Goal: Task Accomplishment & Management: Complete application form

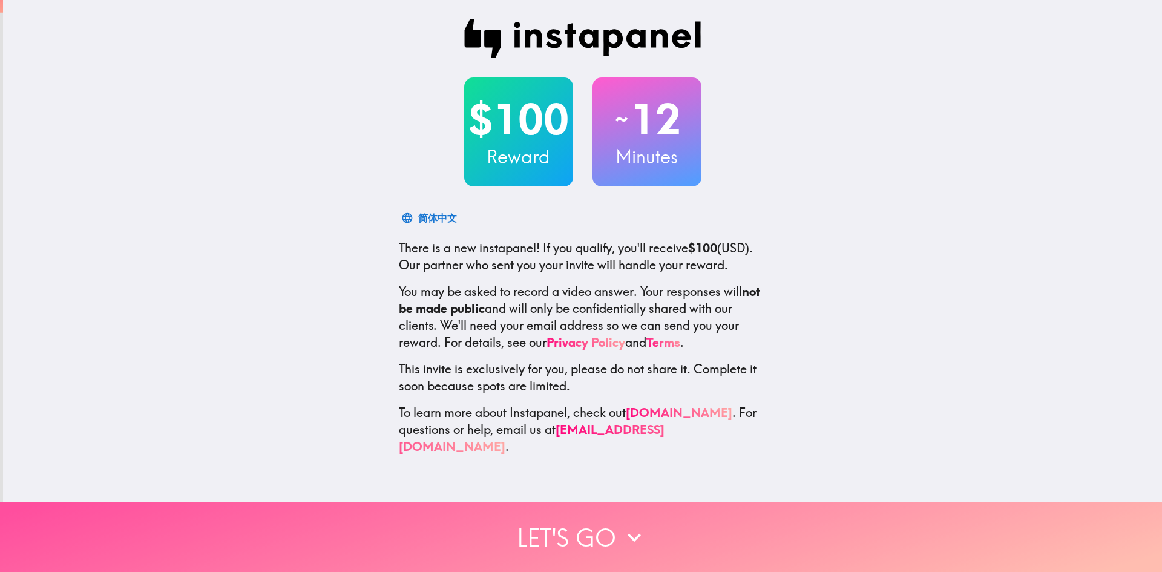
click at [567, 517] on button "Let's go" at bounding box center [581, 537] width 1162 height 70
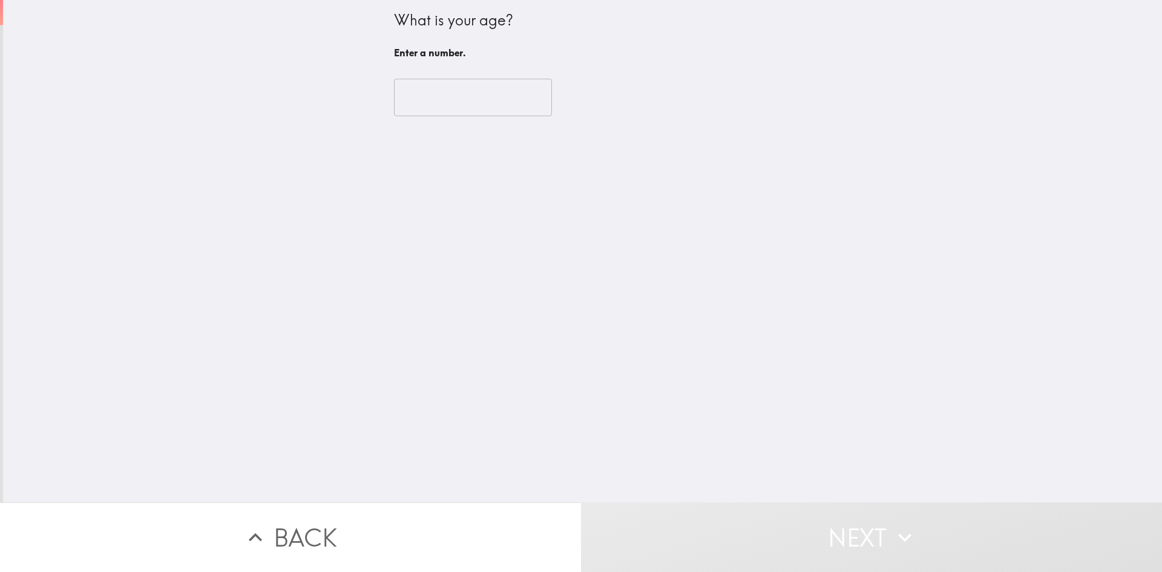
click at [457, 102] on input "number" at bounding box center [473, 98] width 158 height 38
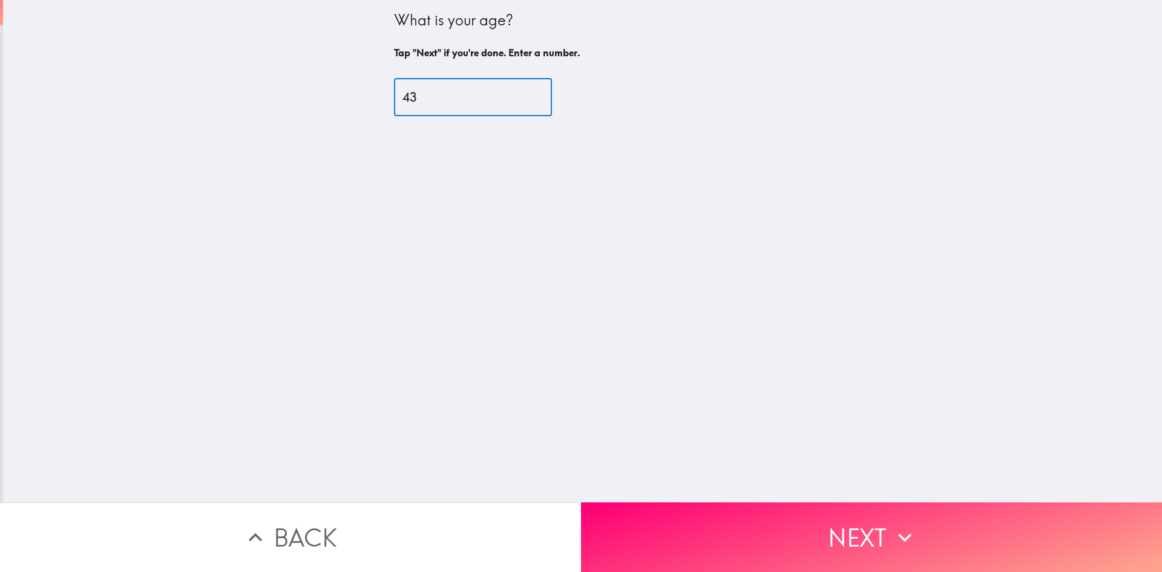
type input "43"
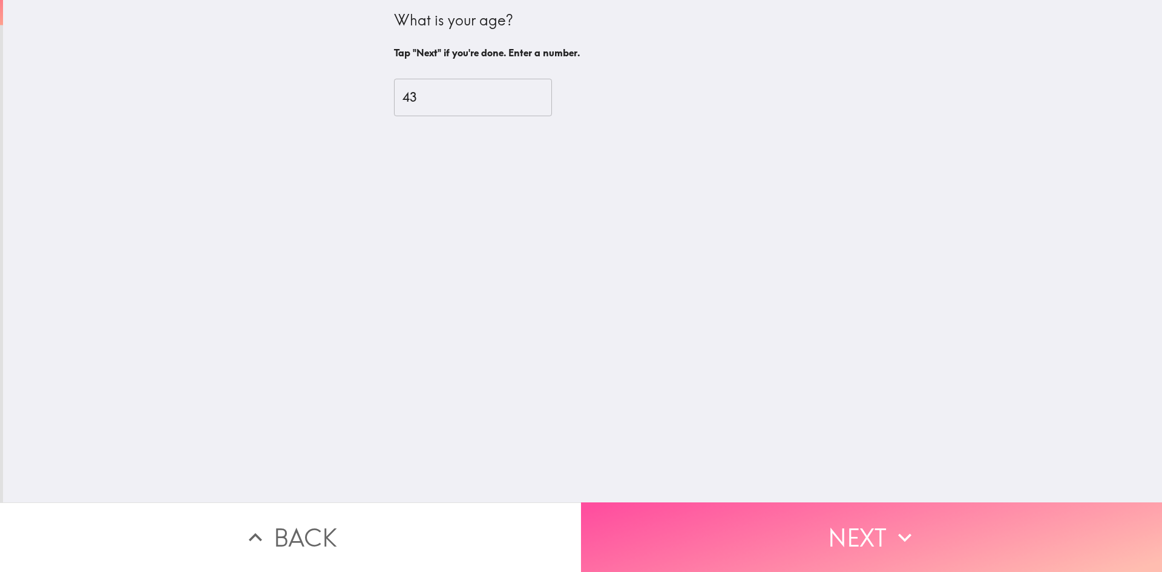
click at [797, 512] on button "Next" at bounding box center [871, 537] width 581 height 70
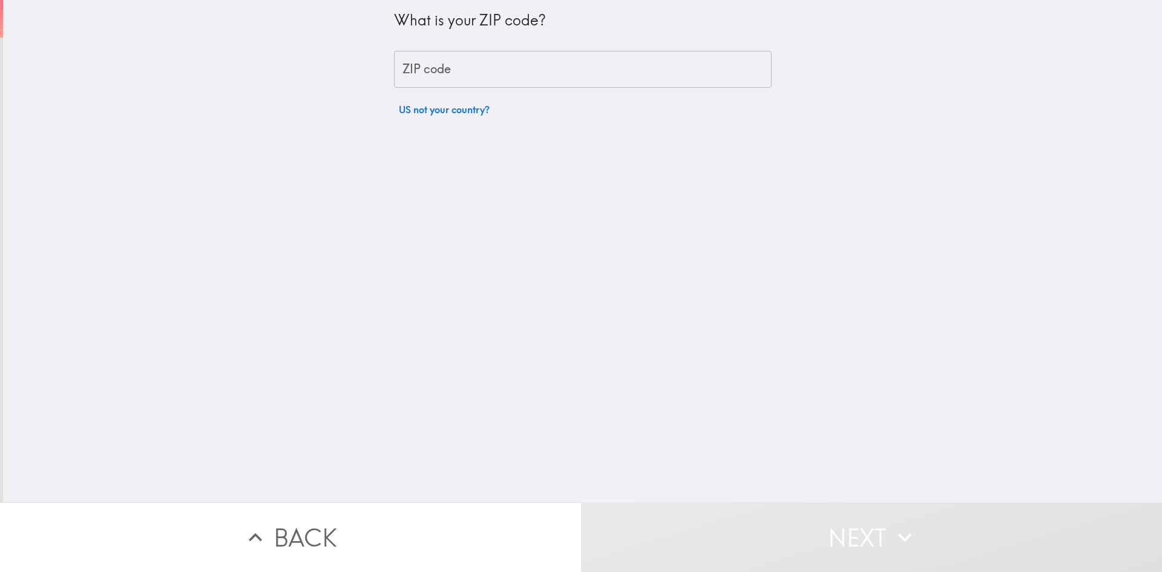
click at [498, 80] on input "ZIP code" at bounding box center [582, 70] width 377 height 38
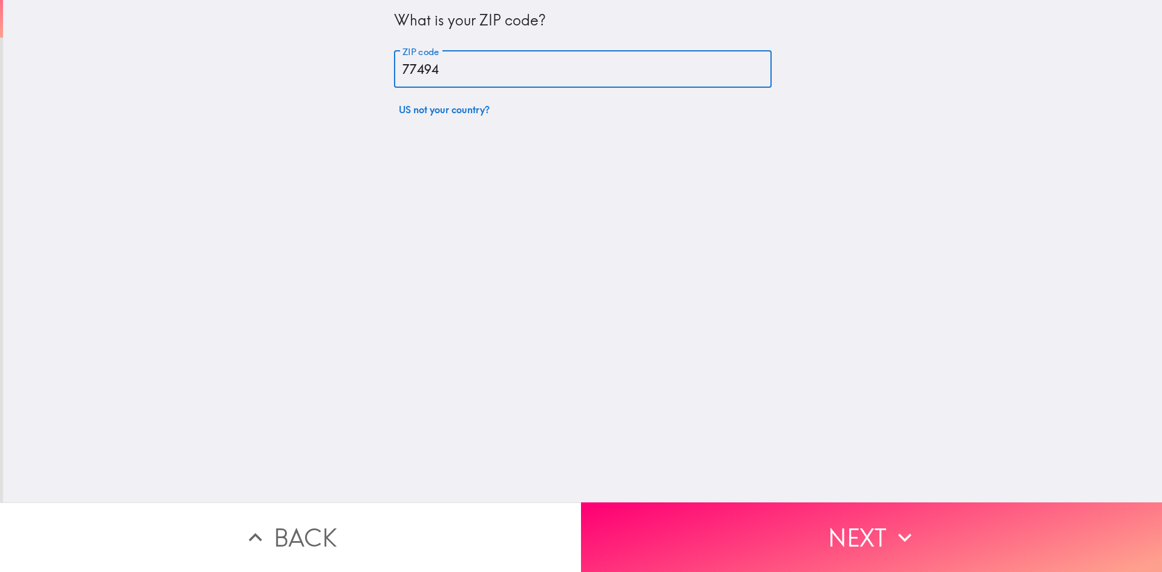
type input "77494"
click at [850, 534] on button "Next" at bounding box center [871, 537] width 581 height 70
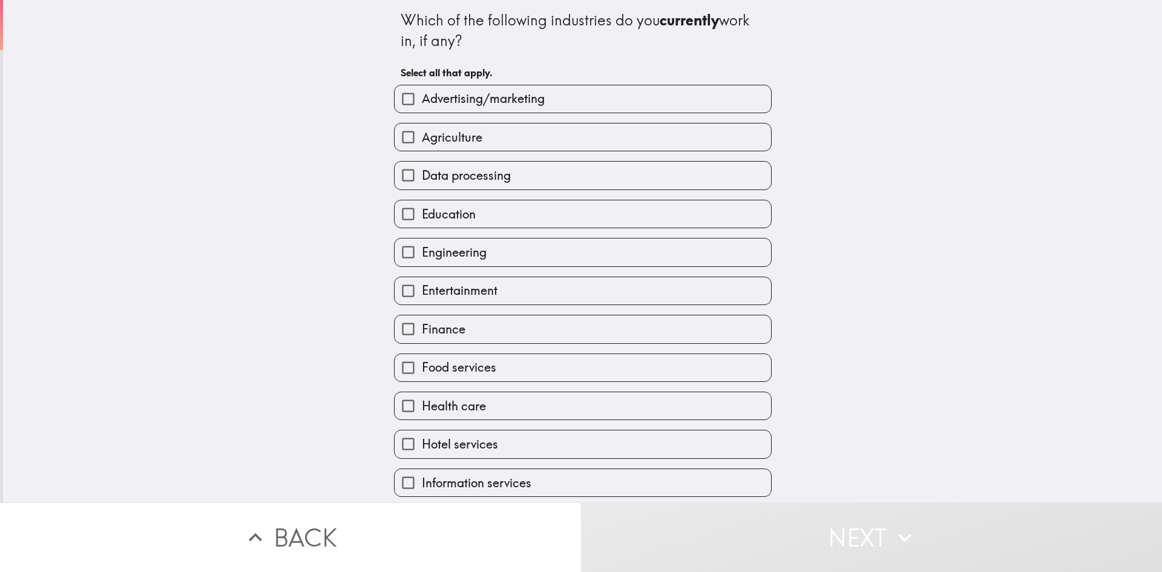
click at [463, 245] on span "Engineering" at bounding box center [454, 252] width 65 height 17
click at [422, 245] on input "Engineering" at bounding box center [407, 251] width 27 height 27
checkbox input "true"
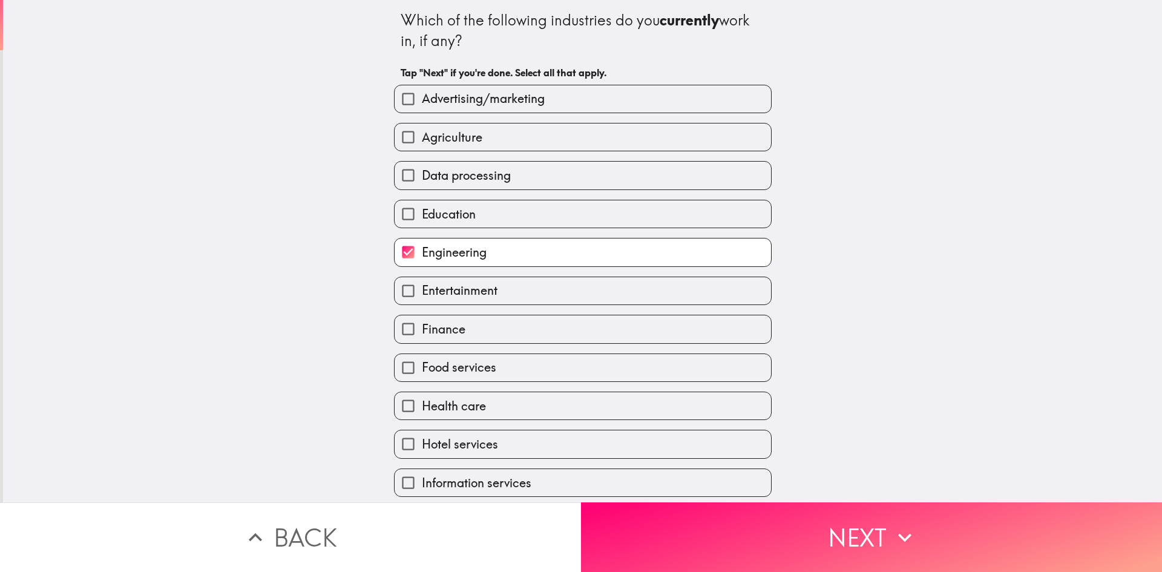
click at [809, 526] on button "Next" at bounding box center [871, 537] width 581 height 70
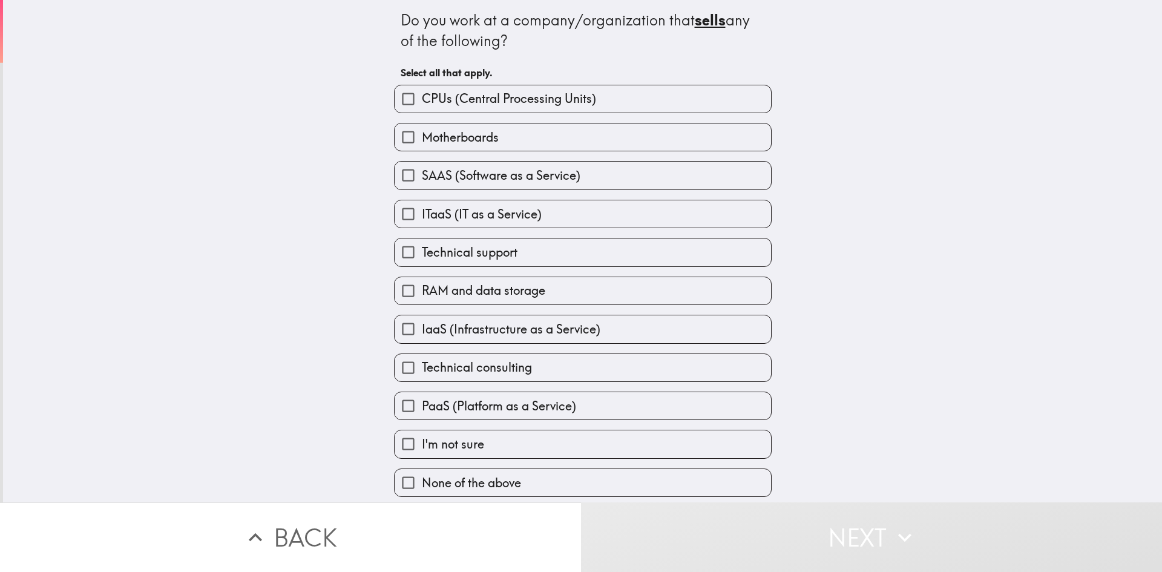
scroll to position [4, 0]
click at [509, 480] on span "None of the above" at bounding box center [471, 482] width 99 height 17
click at [422, 480] on input "None of the above" at bounding box center [407, 482] width 27 height 27
checkbox input "true"
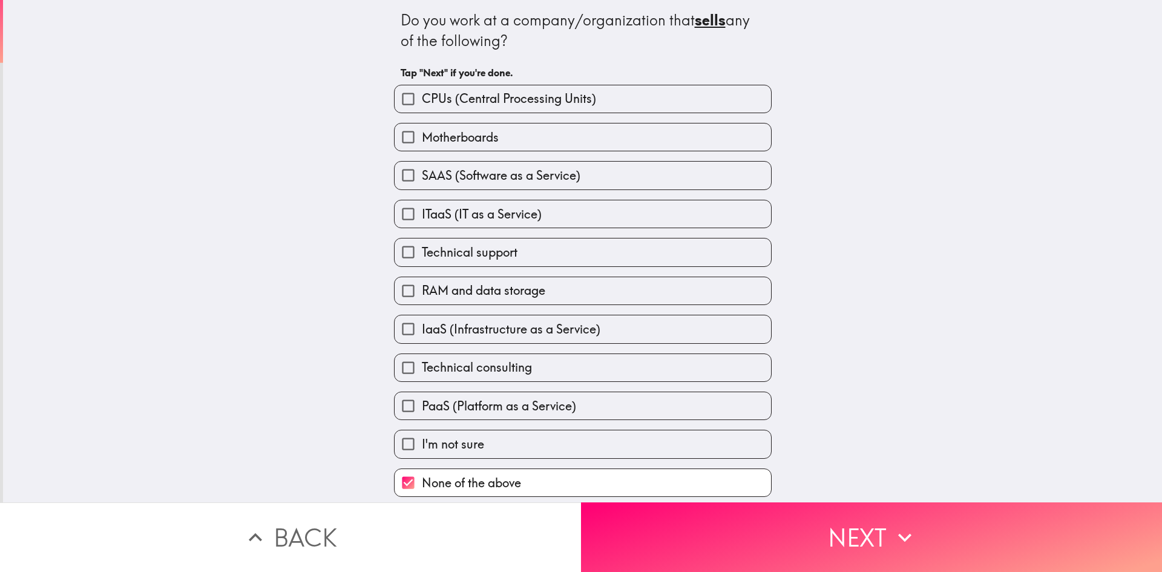
click at [799, 526] on button "Next" at bounding box center [871, 537] width 581 height 70
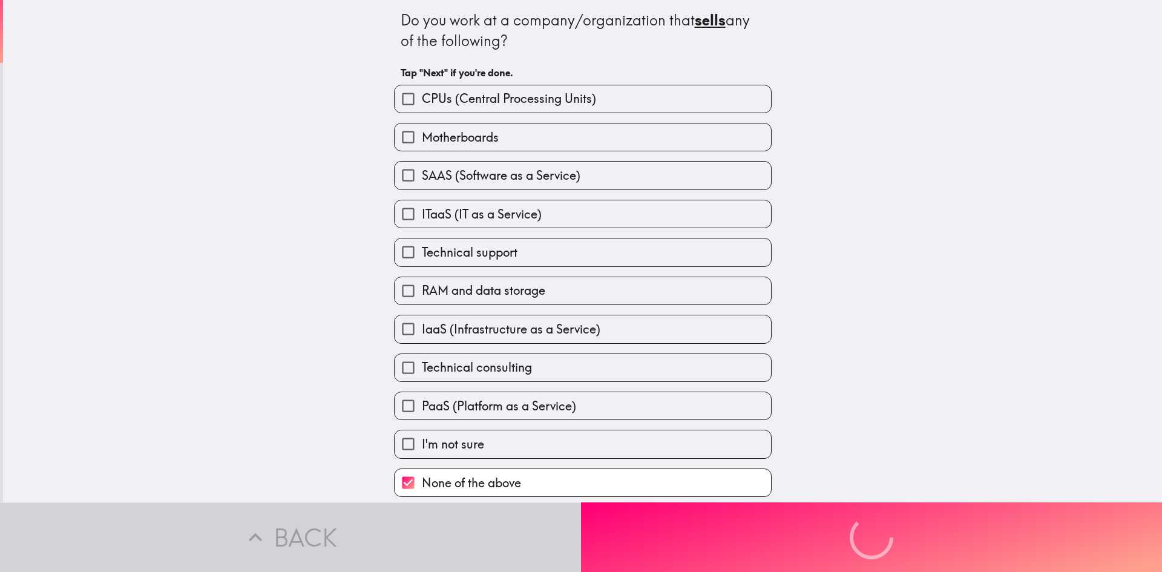
scroll to position [0, 0]
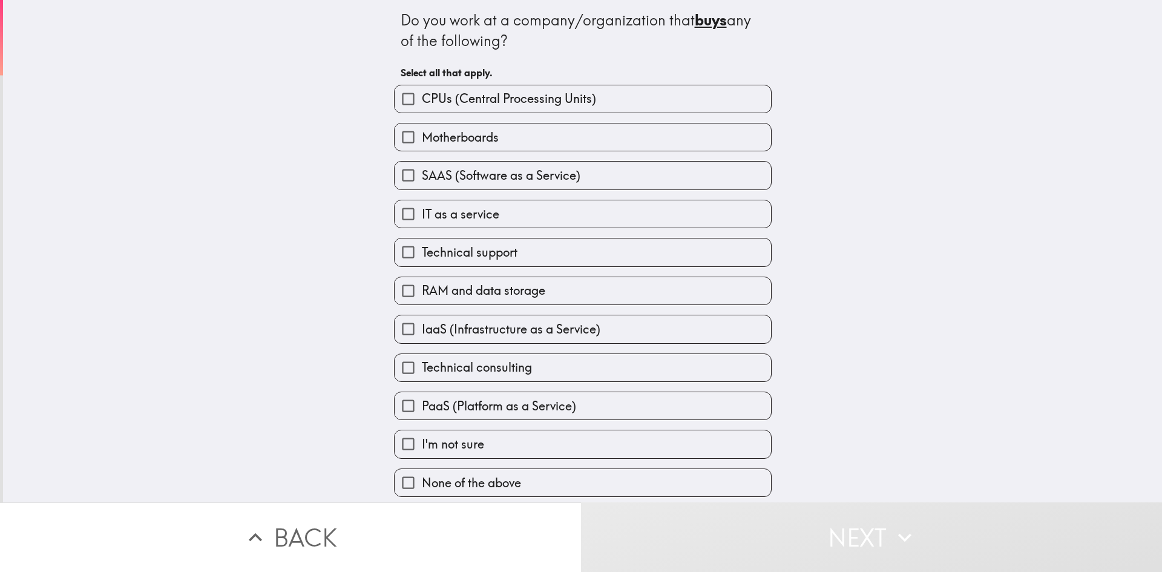
click at [426, 179] on span "SAAS (Software as a Service)" at bounding box center [501, 175] width 158 height 17
click at [422, 179] on input "SAAS (Software as a Service)" at bounding box center [407, 175] width 27 height 27
checkbox input "true"
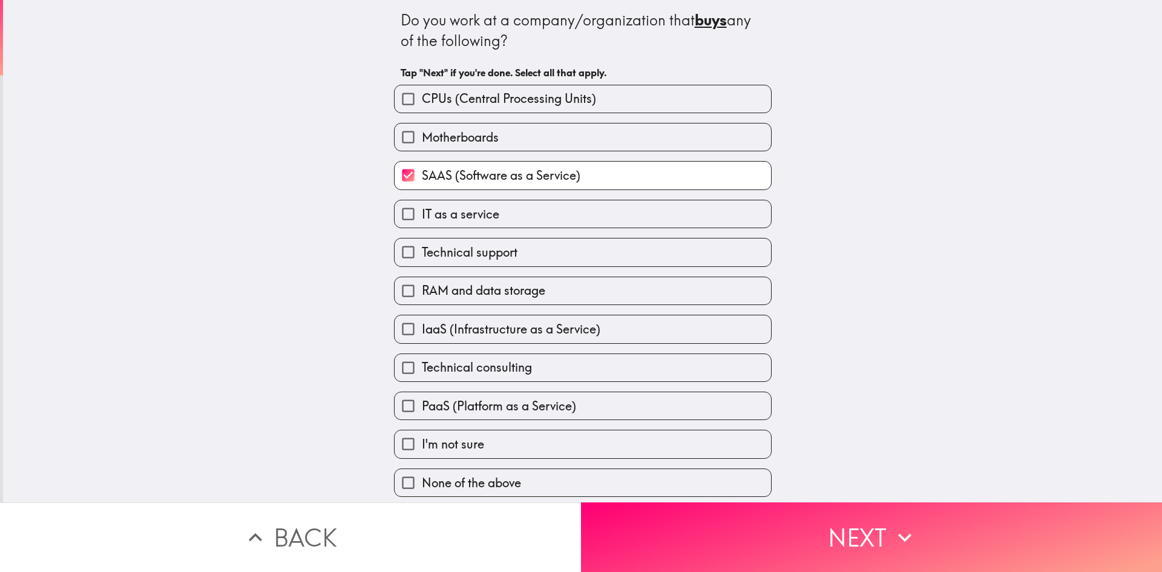
click at [424, 212] on span "IT as a service" at bounding box center [460, 214] width 77 height 17
click at [422, 212] on input "IT as a service" at bounding box center [407, 213] width 27 height 27
checkbox input "true"
click at [469, 250] on span "Technical support" at bounding box center [470, 252] width 96 height 17
click at [422, 250] on input "Technical support" at bounding box center [407, 251] width 27 height 27
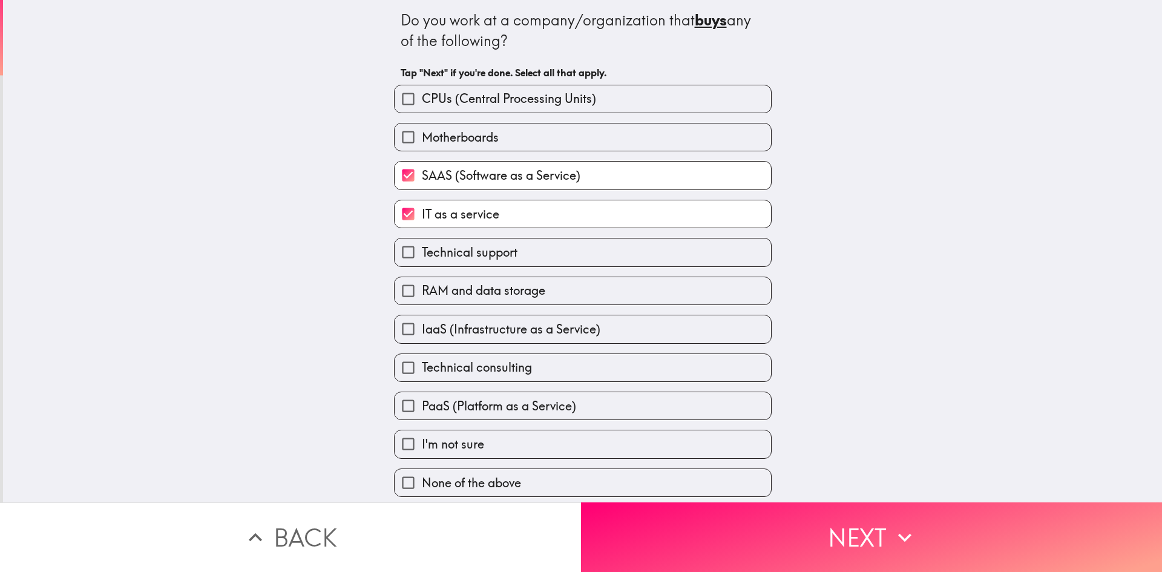
checkbox input "true"
click at [502, 331] on span "IaaS (Infrastructure as a Service)" at bounding box center [511, 329] width 178 height 17
click at [422, 331] on input "IaaS (Infrastructure as a Service)" at bounding box center [407, 328] width 27 height 27
checkbox input "true"
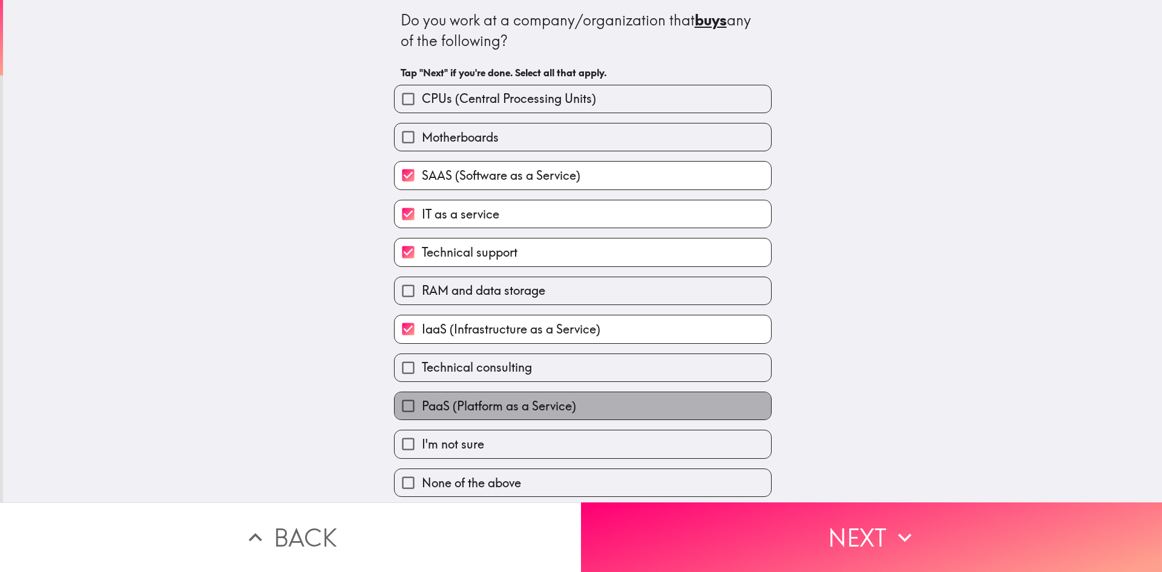
click at [481, 410] on span "PaaS (Platform as a Service)" at bounding box center [499, 405] width 154 height 17
click at [422, 410] on input "PaaS (Platform as a Service)" at bounding box center [407, 405] width 27 height 27
checkbox input "true"
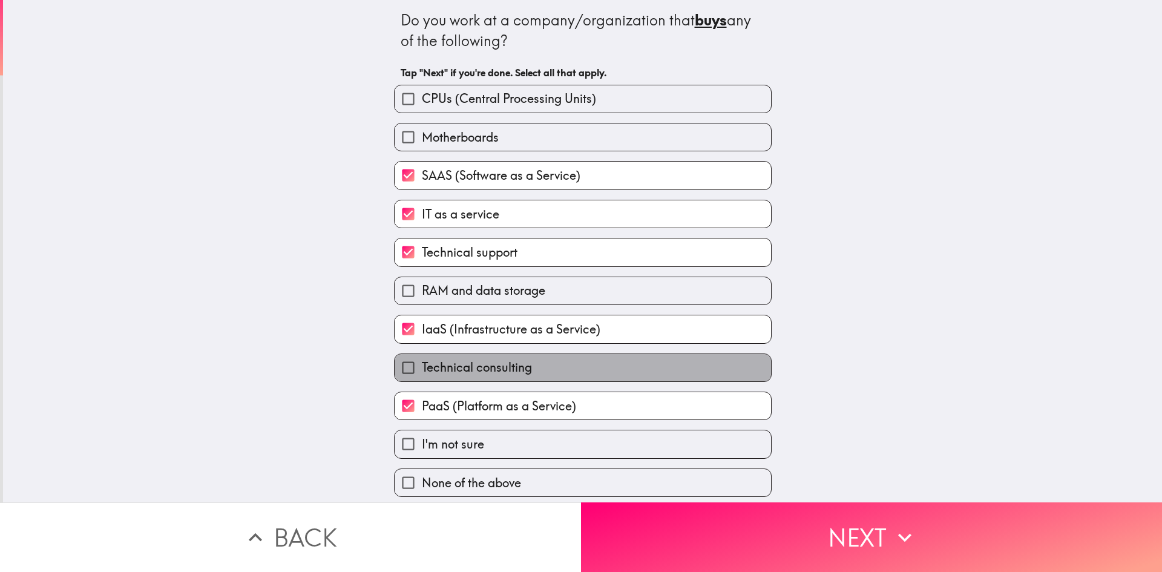
click at [489, 371] on span "Technical consulting" at bounding box center [477, 367] width 110 height 17
click at [422, 371] on input "Technical consulting" at bounding box center [407, 367] width 27 height 27
checkbox input "true"
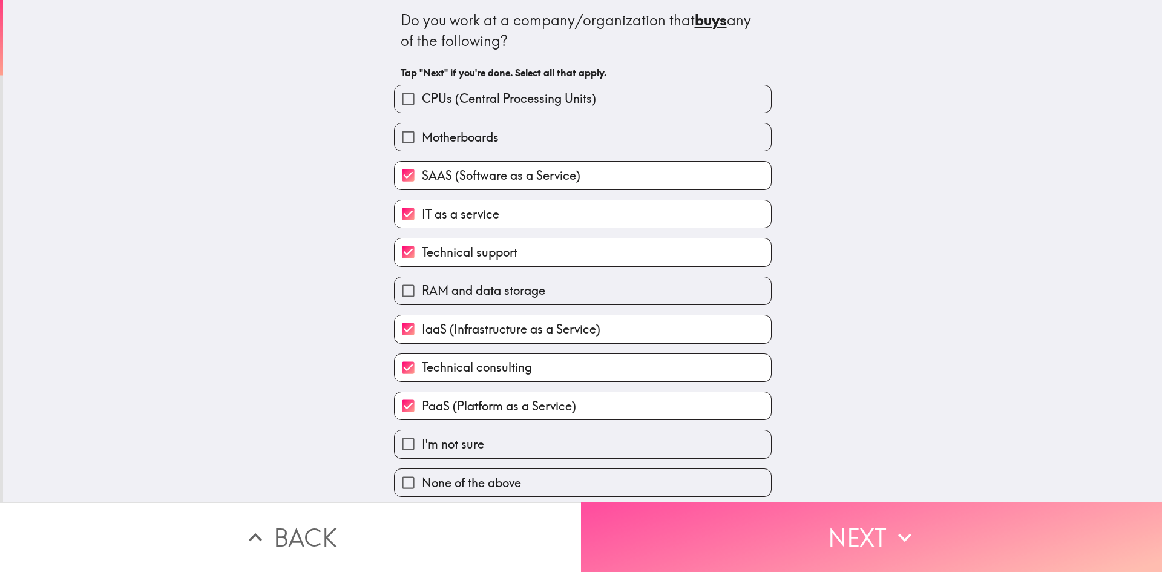
click at [749, 502] on button "Next" at bounding box center [871, 537] width 581 height 70
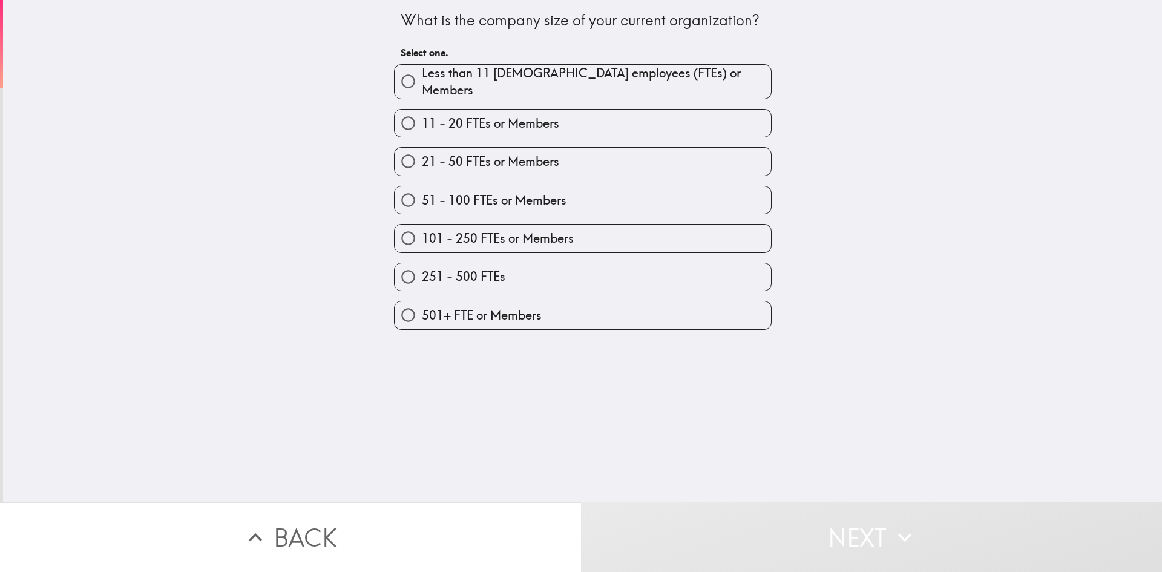
click at [496, 230] on span "101 - 250 FTEs or Members" at bounding box center [498, 238] width 152 height 17
click at [422, 228] on input "101 - 250 FTEs or Members" at bounding box center [407, 237] width 27 height 27
radio input "true"
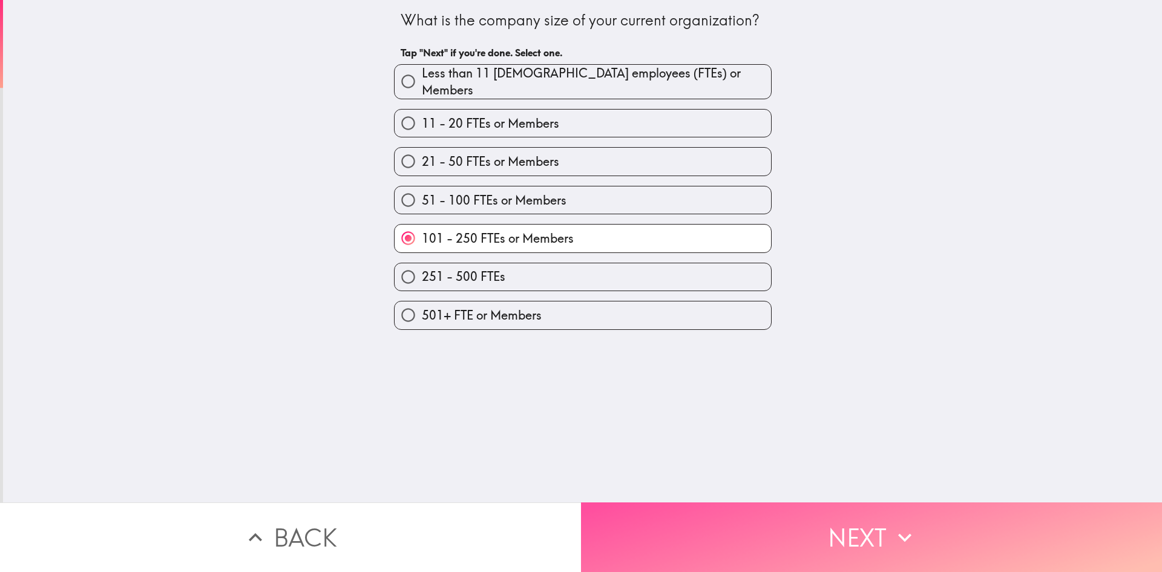
click at [867, 528] on button "Next" at bounding box center [871, 537] width 581 height 70
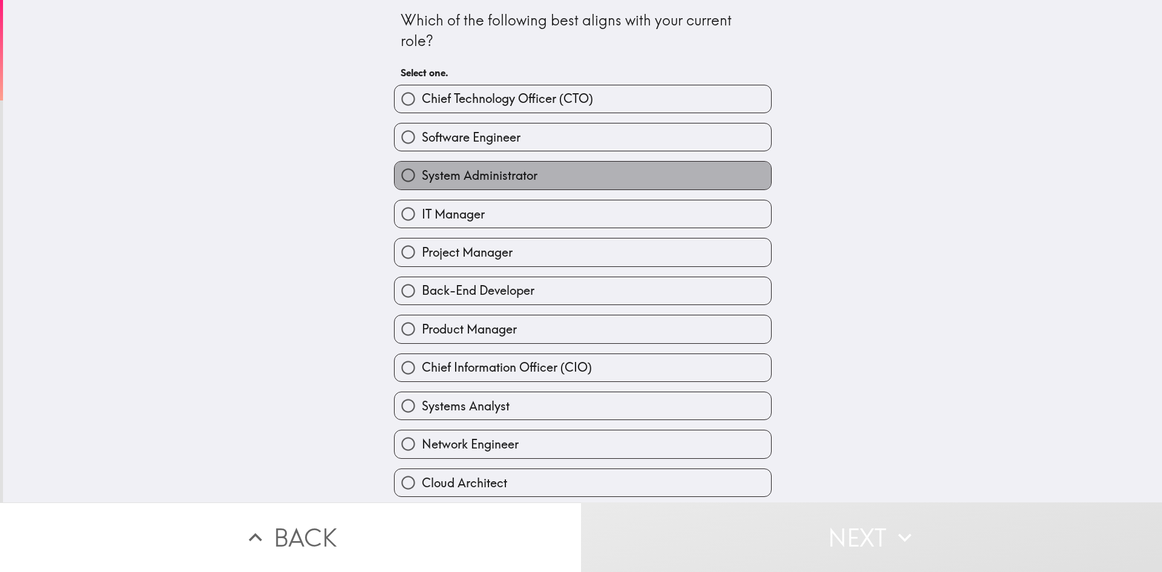
click at [478, 184] on label "System Administrator" at bounding box center [582, 175] width 376 height 27
click at [422, 184] on input "System Administrator" at bounding box center [407, 175] width 27 height 27
radio input "true"
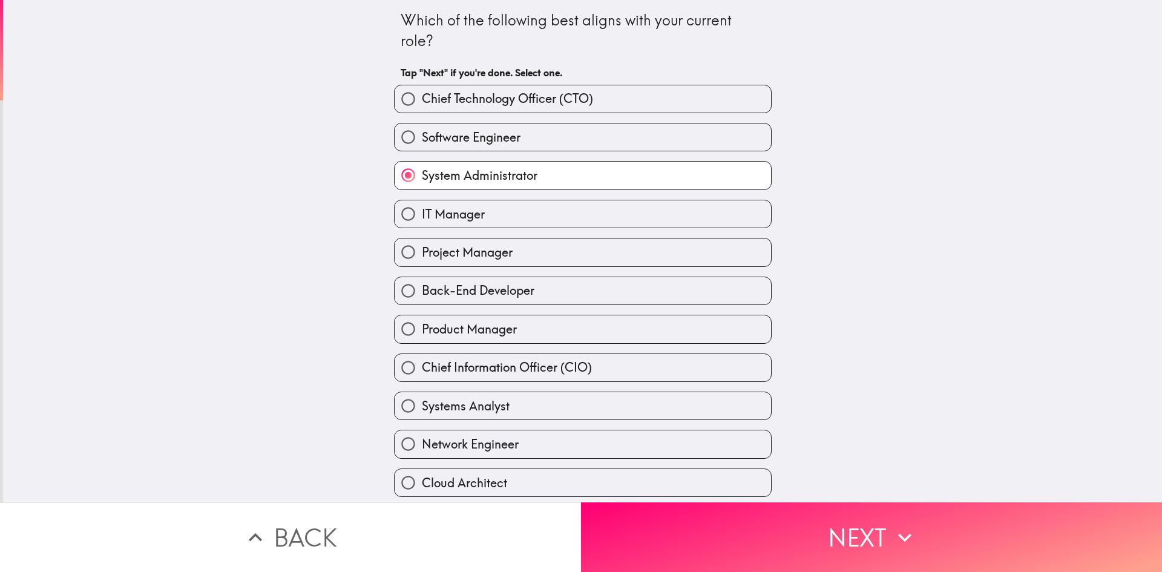
click at [852, 517] on button "Next" at bounding box center [871, 537] width 581 height 70
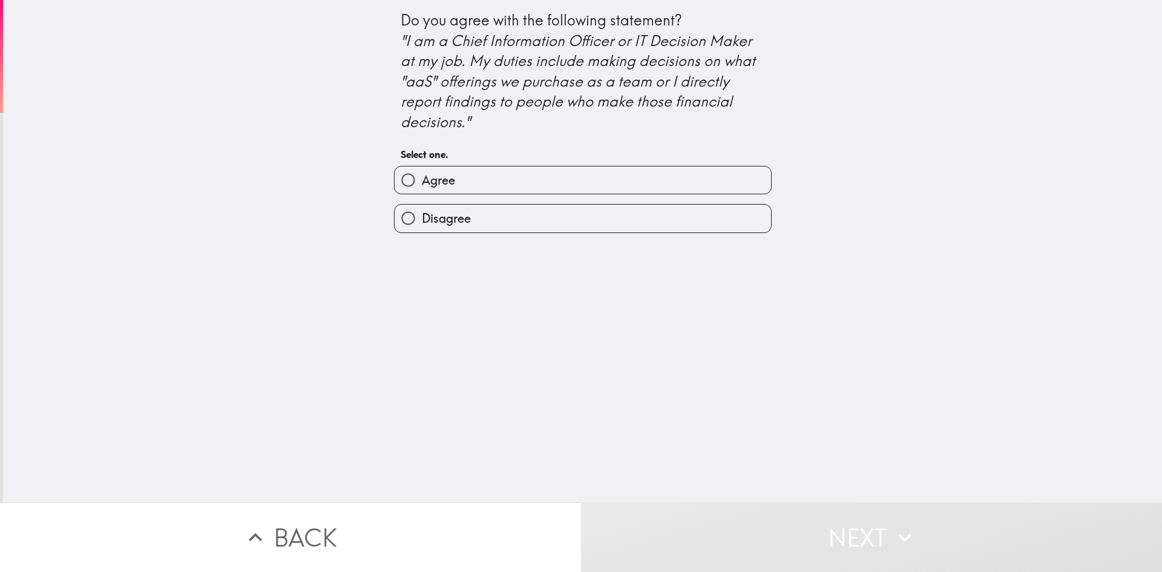
click at [422, 184] on span "Agree" at bounding box center [438, 180] width 33 height 17
click at [413, 184] on input "Agree" at bounding box center [407, 179] width 27 height 27
radio input "true"
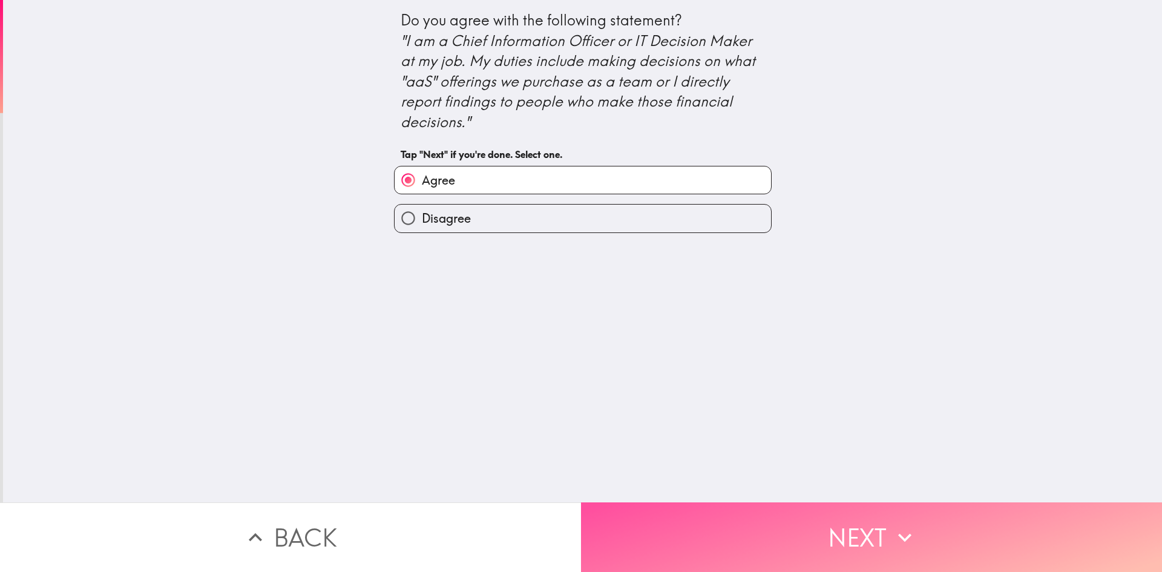
click at [907, 529] on icon "button" at bounding box center [904, 537] width 27 height 27
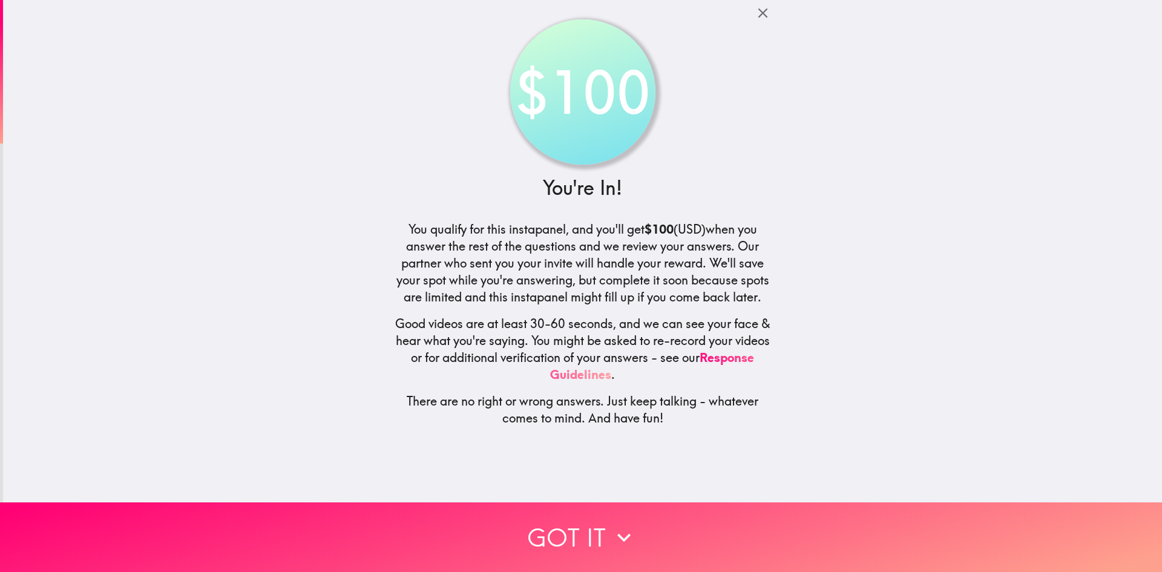
click at [577, 529] on button "Got it" at bounding box center [581, 537] width 1162 height 70
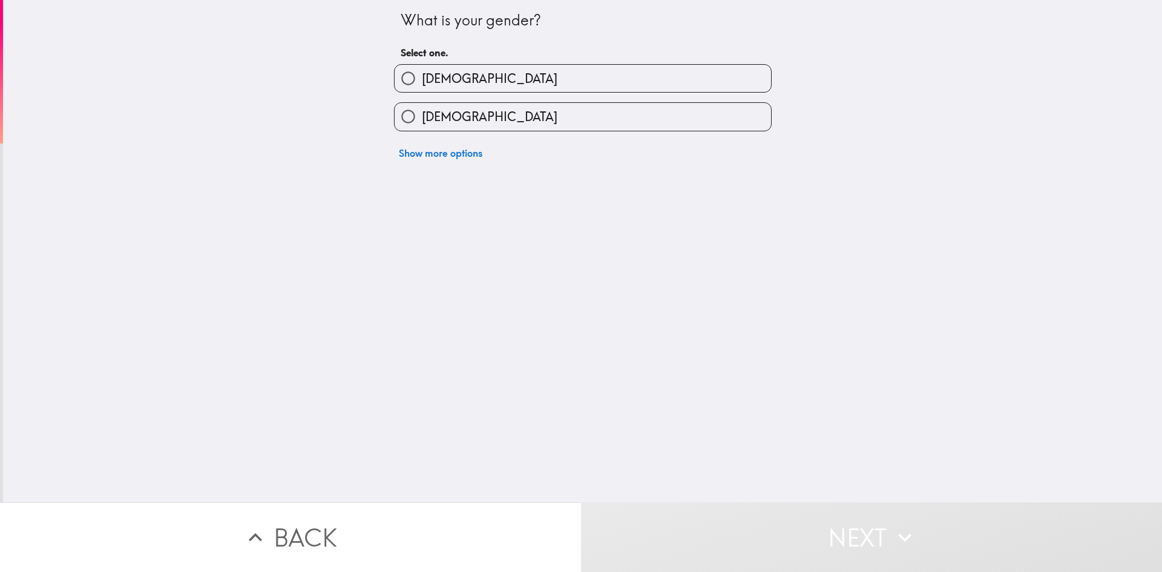
click at [407, 78] on input "[DEMOGRAPHIC_DATA]" at bounding box center [407, 78] width 27 height 27
radio input "true"
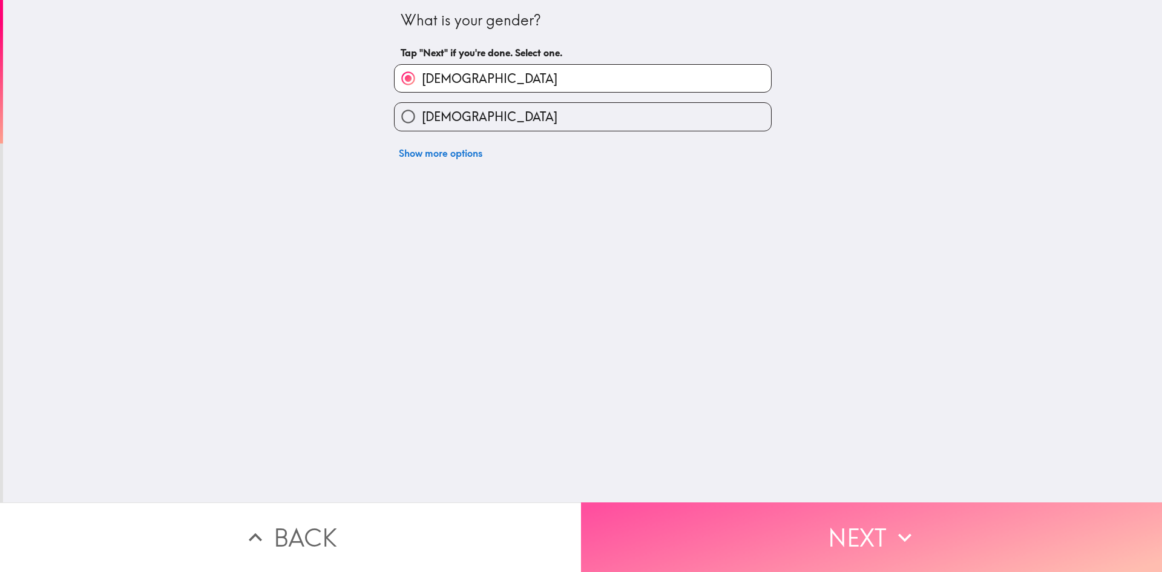
click at [795, 512] on button "Next" at bounding box center [871, 537] width 581 height 70
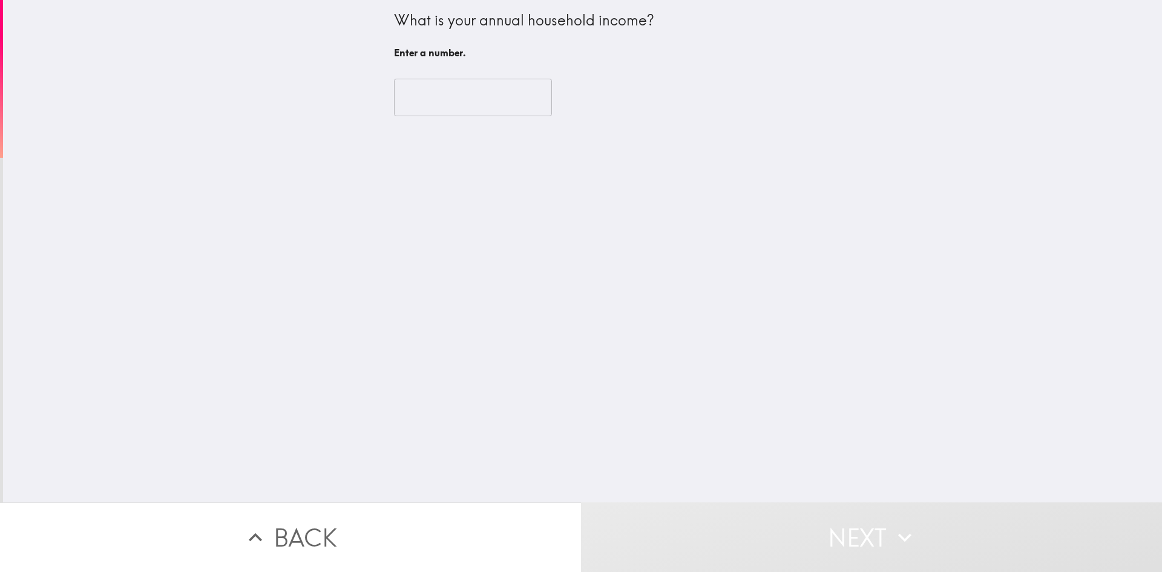
click at [475, 102] on input "number" at bounding box center [473, 98] width 158 height 38
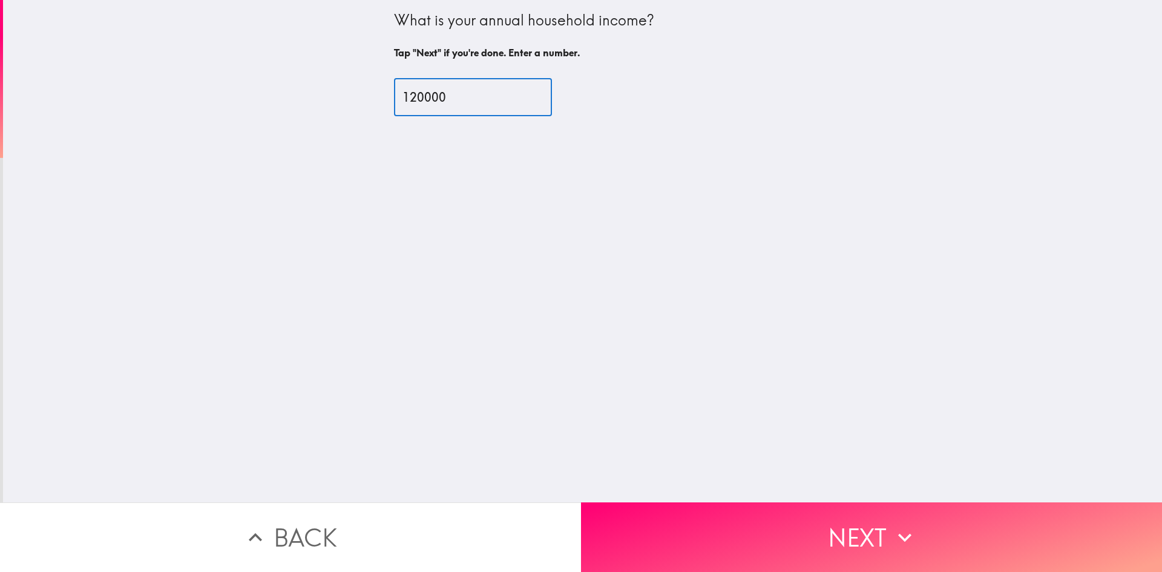
type input "120000"
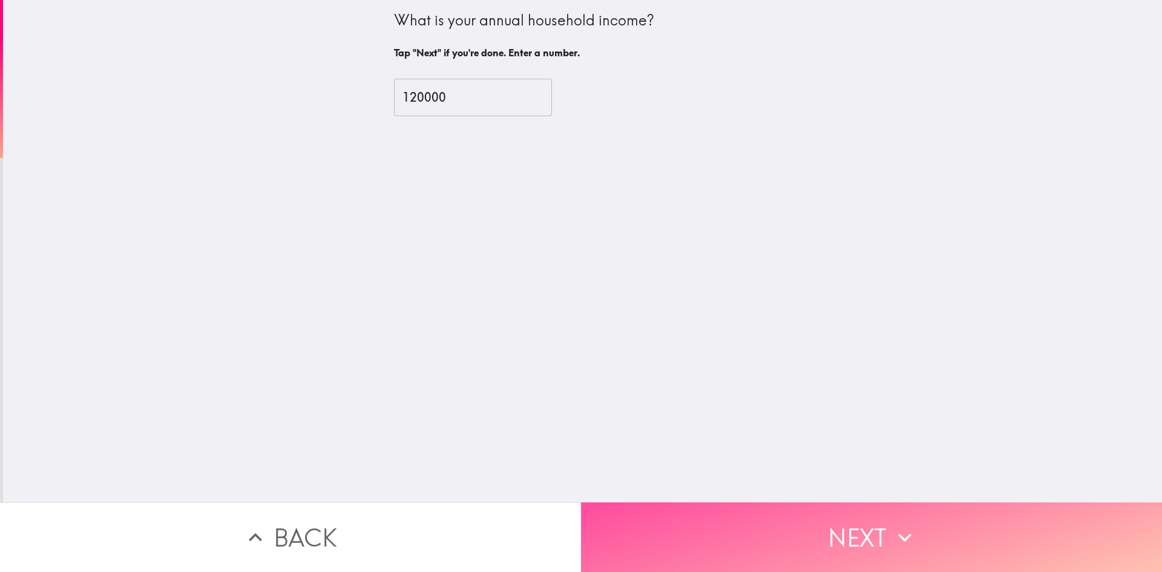
click at [831, 560] on button "Next" at bounding box center [871, 537] width 581 height 70
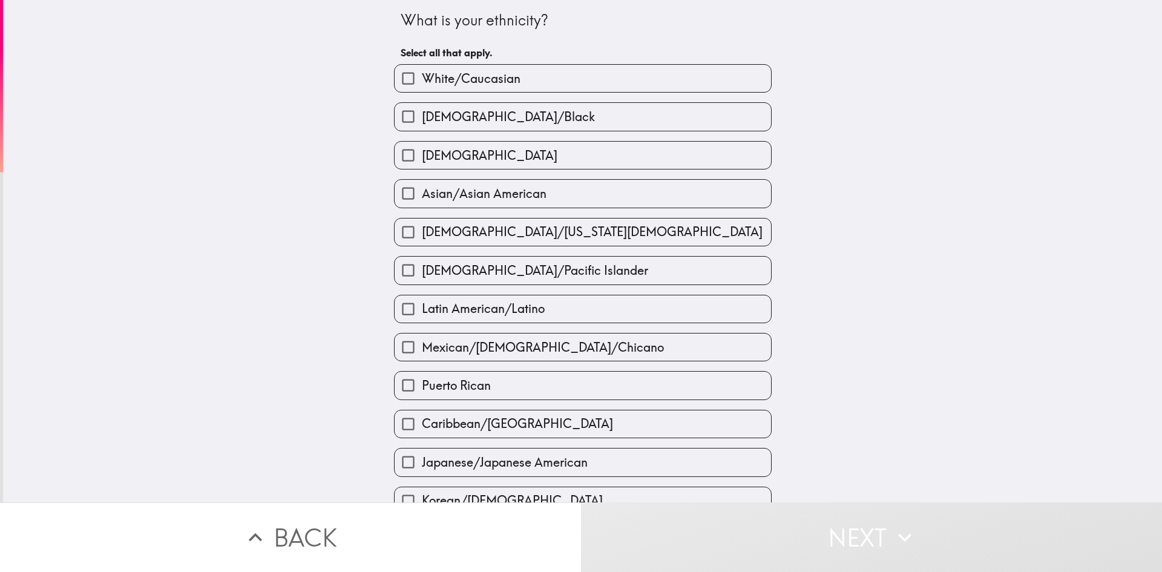
click at [446, 160] on span "[DEMOGRAPHIC_DATA]" at bounding box center [490, 155] width 136 height 17
click at [422, 160] on input "[DEMOGRAPHIC_DATA]" at bounding box center [407, 155] width 27 height 27
checkbox input "true"
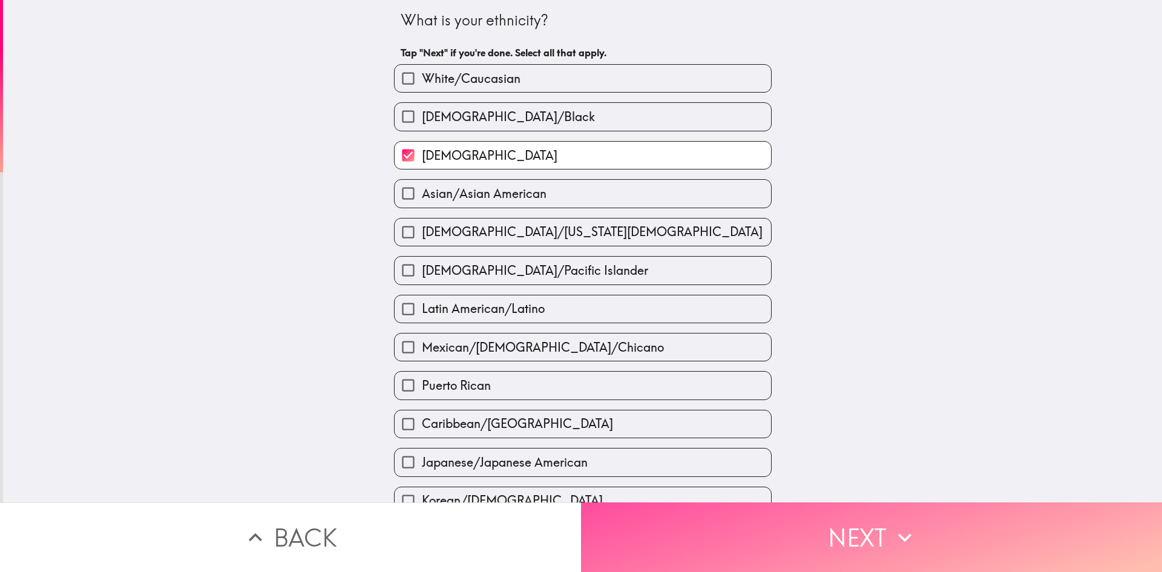
click at [844, 526] on button "Next" at bounding box center [871, 537] width 581 height 70
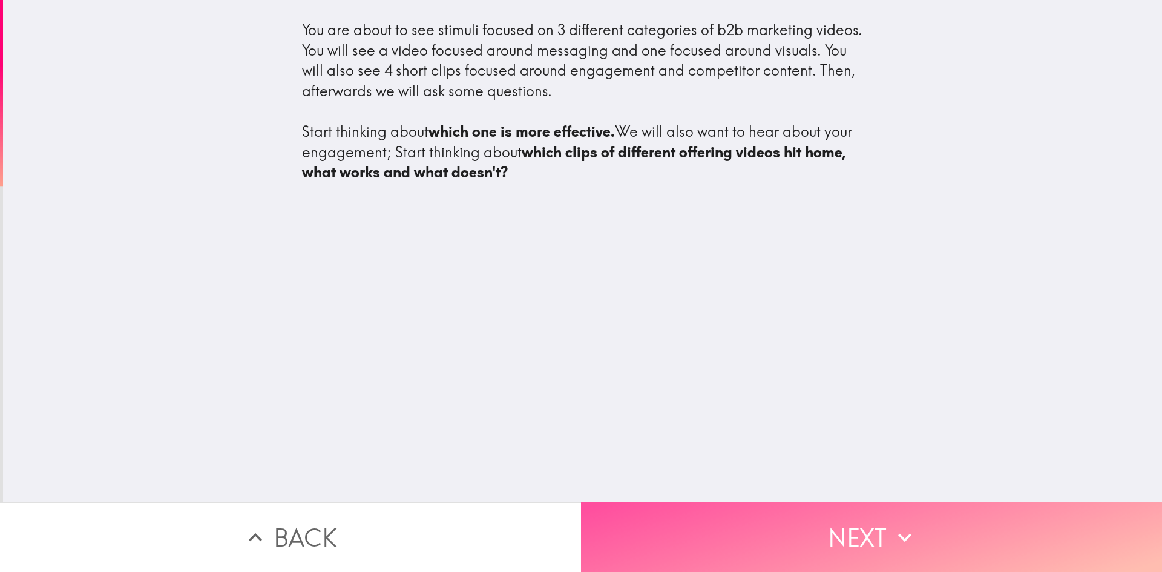
click at [826, 525] on button "Next" at bounding box center [871, 537] width 581 height 70
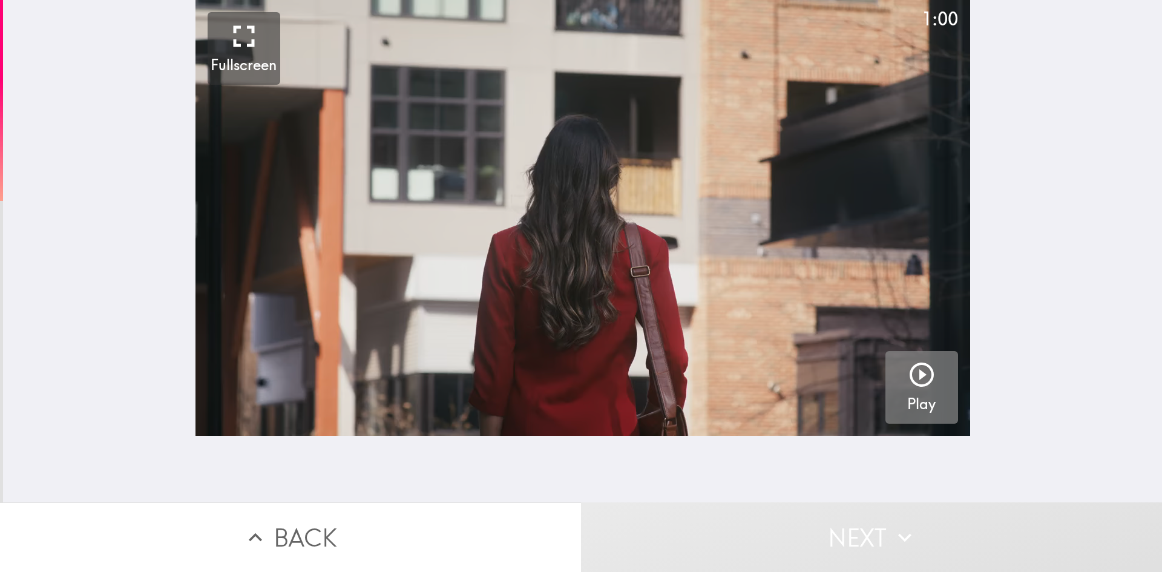
click at [918, 380] on icon "button" at bounding box center [921, 374] width 29 height 29
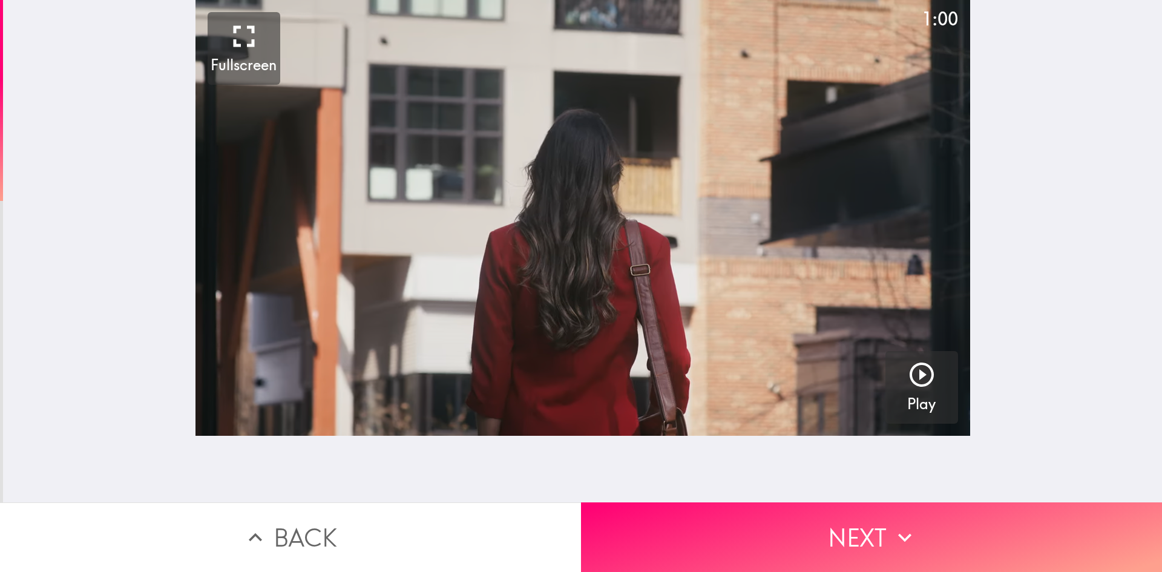
click at [840, 528] on button "Next" at bounding box center [871, 537] width 581 height 70
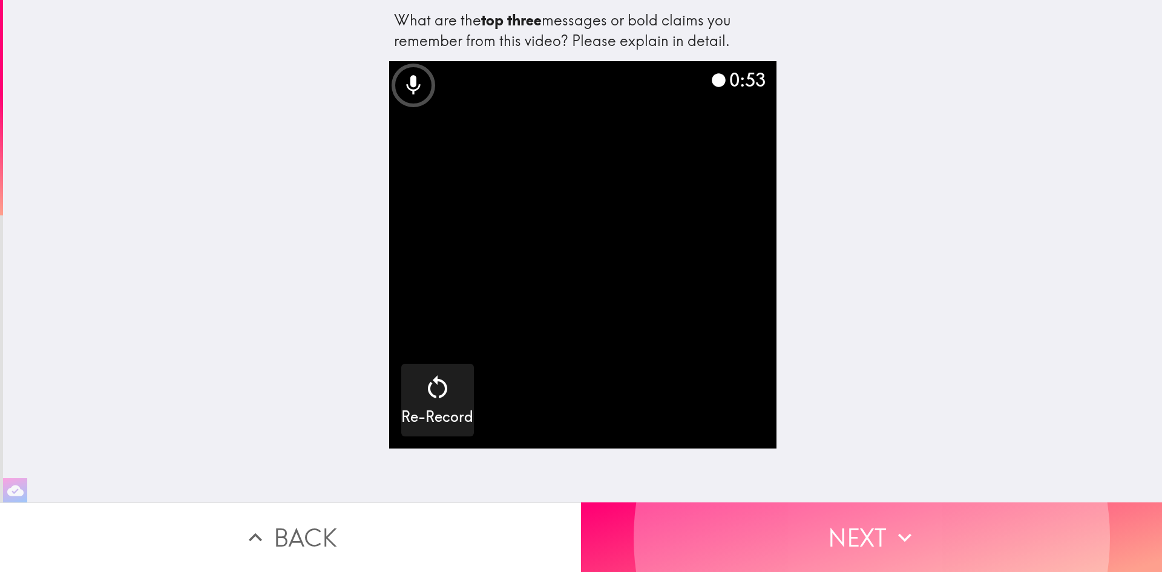
click at [861, 529] on button "Next" at bounding box center [871, 537] width 581 height 70
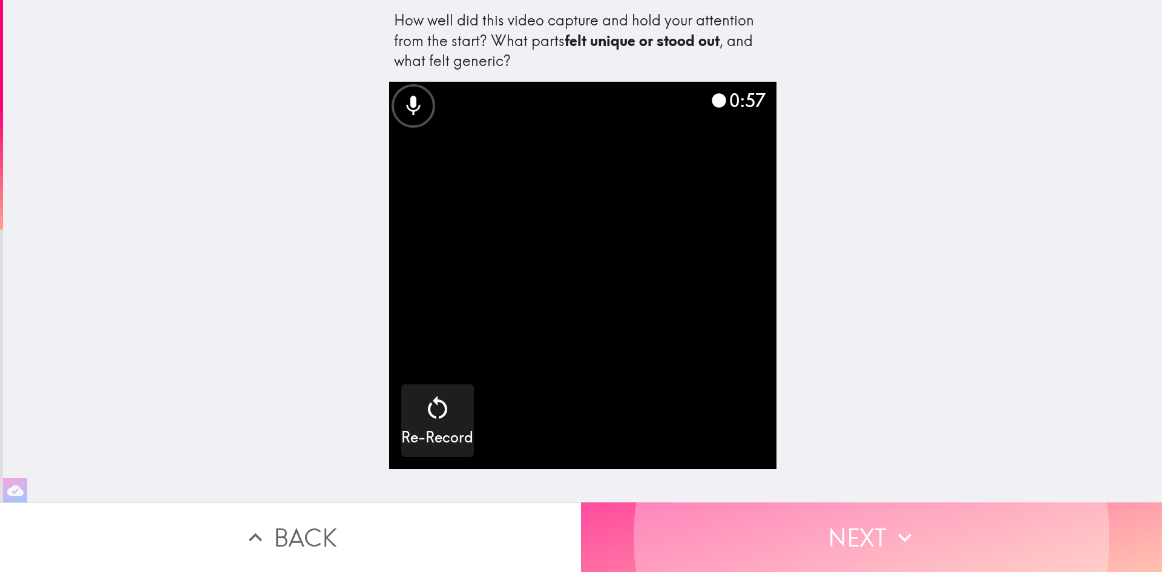
click at [863, 532] on button "Next" at bounding box center [871, 537] width 581 height 70
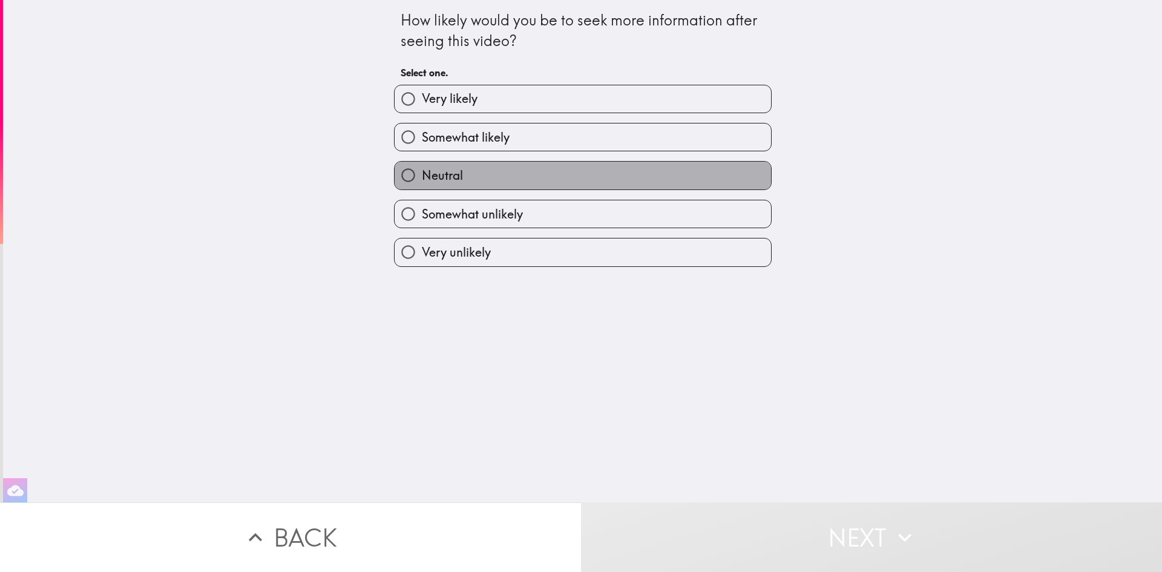
click at [445, 175] on span "Neutral" at bounding box center [442, 175] width 41 height 17
click at [422, 175] on input "Neutral" at bounding box center [407, 175] width 27 height 27
radio input "true"
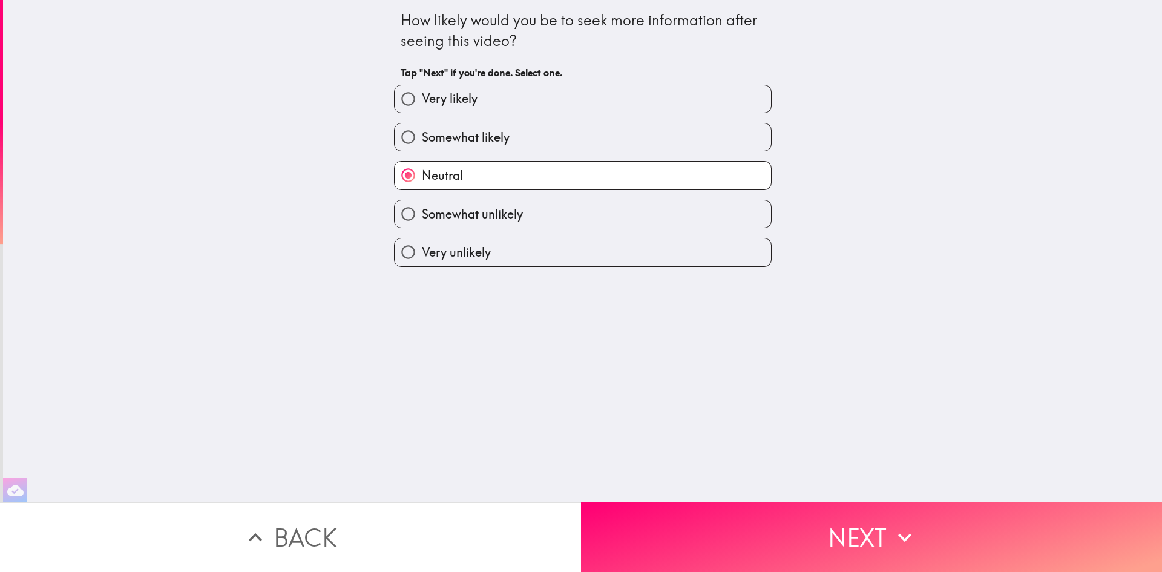
click at [814, 518] on button "Next" at bounding box center [871, 537] width 581 height 70
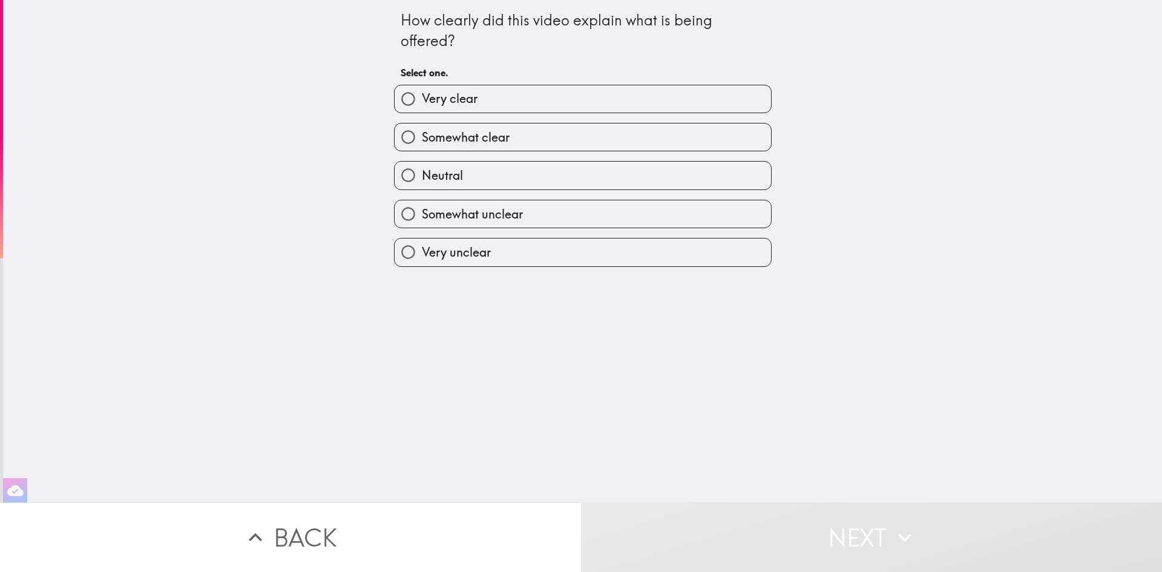
click at [486, 137] on span "Somewhat clear" at bounding box center [466, 137] width 88 height 17
click at [422, 137] on input "Somewhat clear" at bounding box center [407, 136] width 27 height 27
radio input "true"
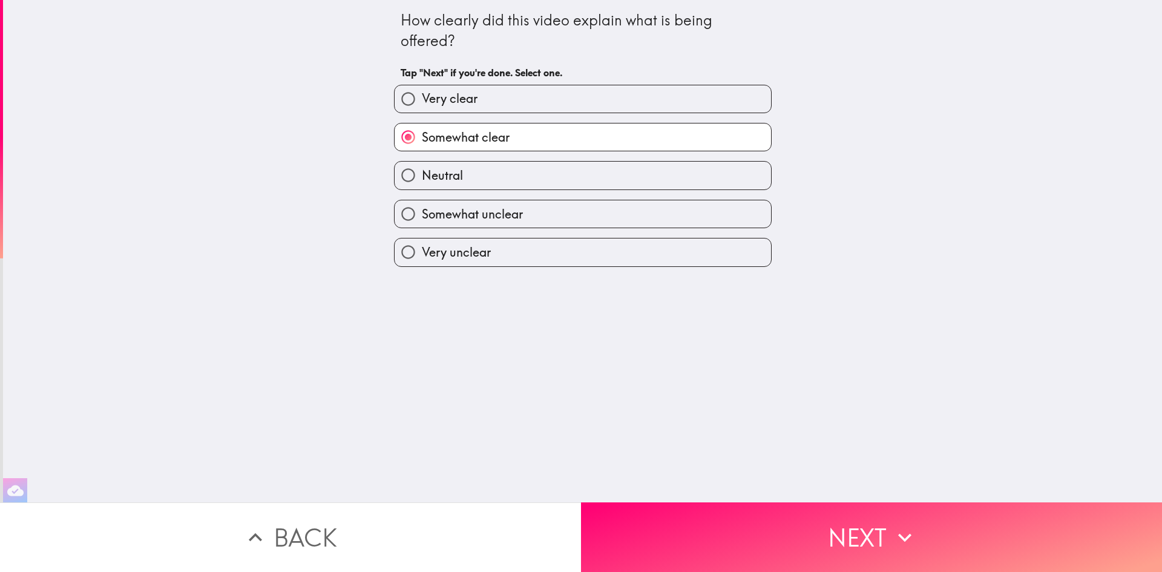
click at [800, 520] on button "Next" at bounding box center [871, 537] width 581 height 70
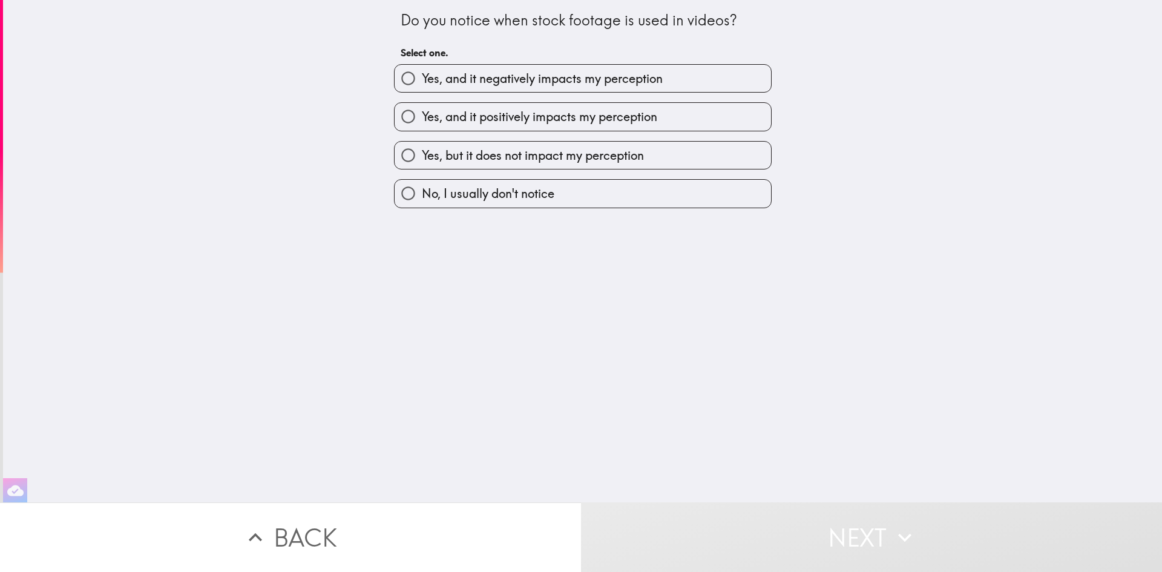
drag, startPoint x: 734, startPoint y: 19, endPoint x: 497, endPoint y: 19, distance: 237.1
click at [497, 19] on div "Do you notice when stock footage is used in videos?" at bounding box center [582, 20] width 364 height 21
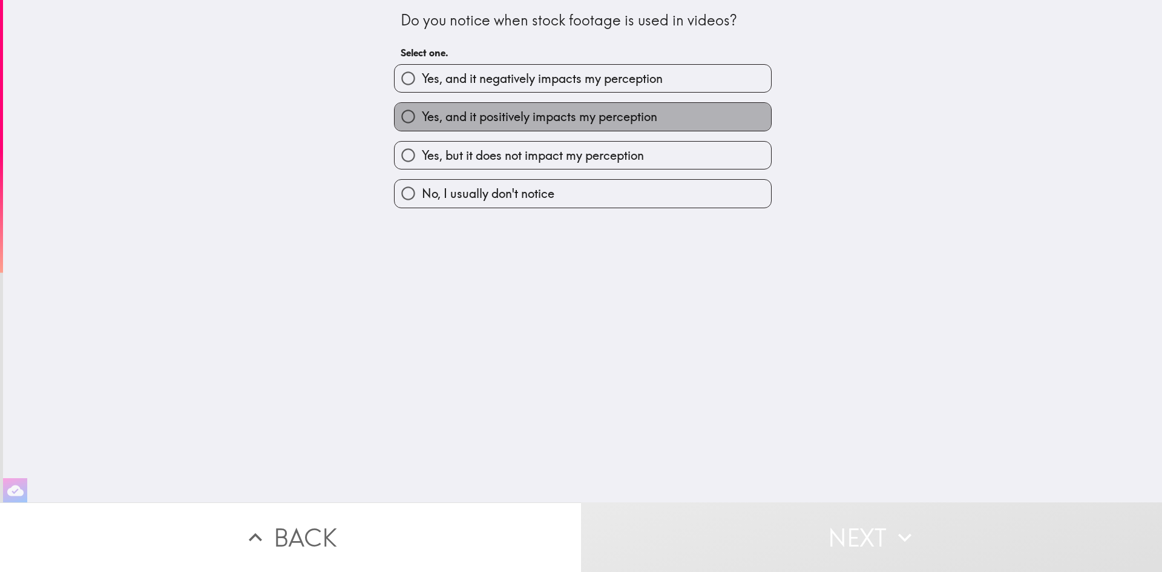
click at [563, 113] on span "Yes, and it positively impacts my perception" at bounding box center [539, 116] width 235 height 17
click at [422, 113] on input "Yes, and it positively impacts my perception" at bounding box center [407, 116] width 27 height 27
radio input "true"
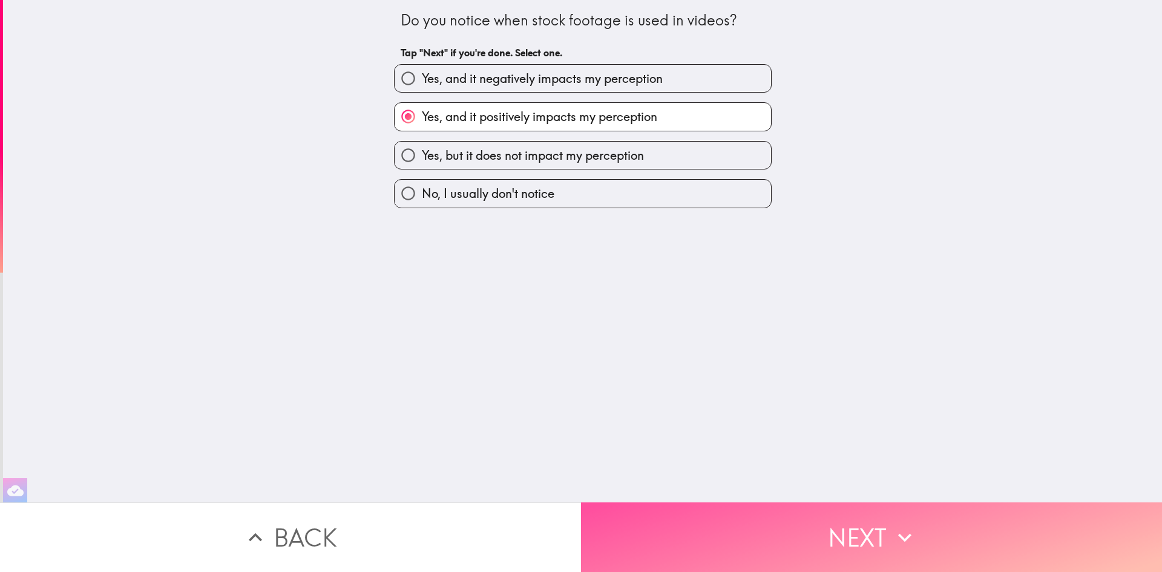
click at [795, 509] on button "Next" at bounding box center [871, 537] width 581 height 70
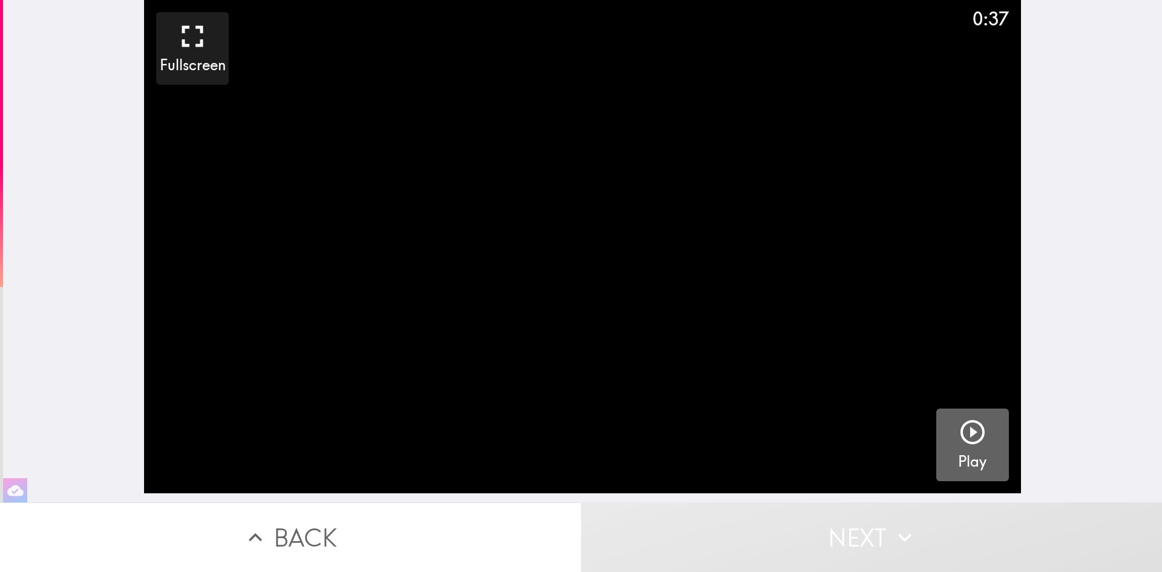
click at [967, 438] on icon "button" at bounding box center [972, 431] width 29 height 29
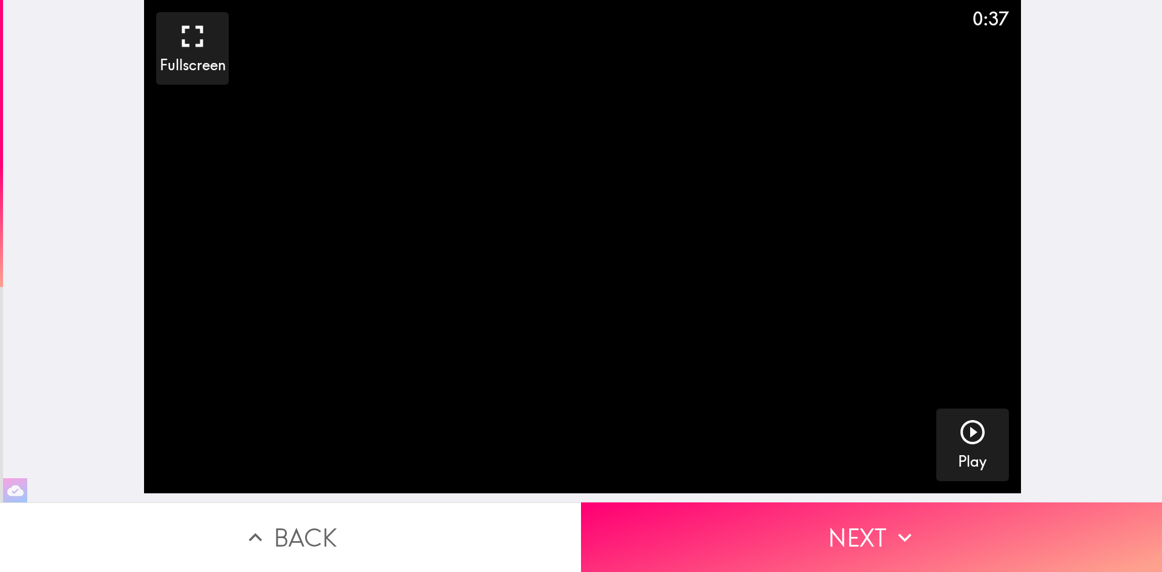
click at [867, 533] on button "Next" at bounding box center [871, 537] width 581 height 70
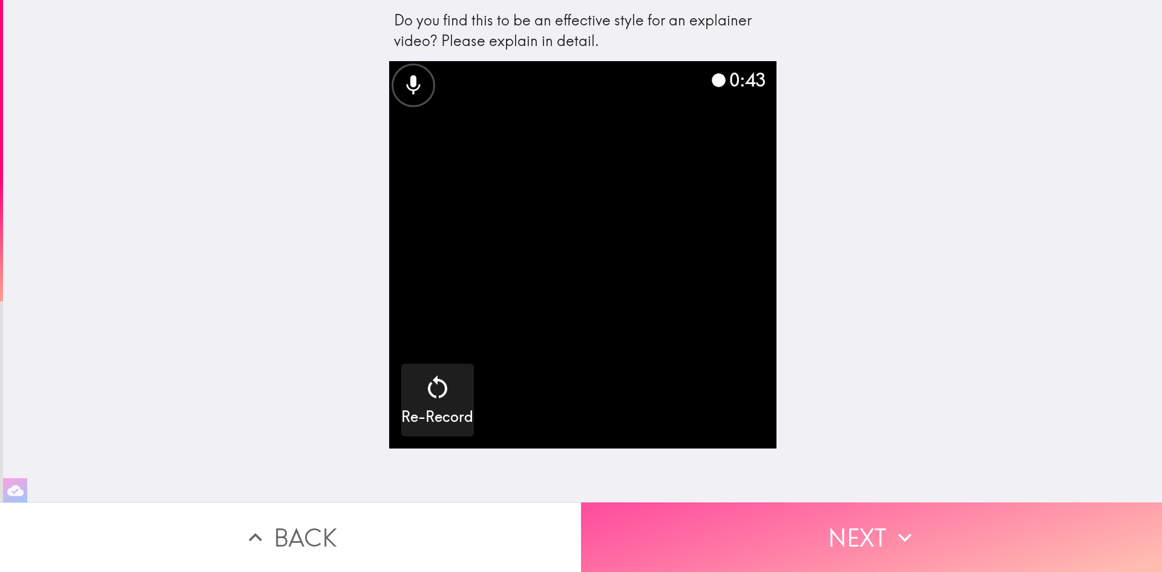
click at [846, 529] on button "Next" at bounding box center [871, 537] width 581 height 70
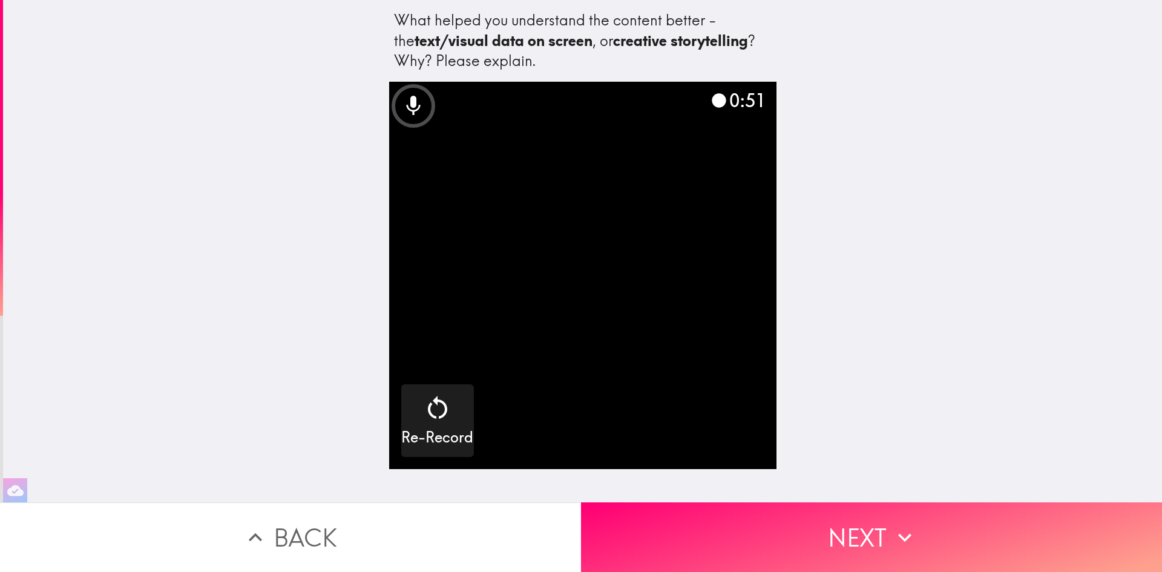
click at [868, 520] on button "Next" at bounding box center [871, 537] width 581 height 70
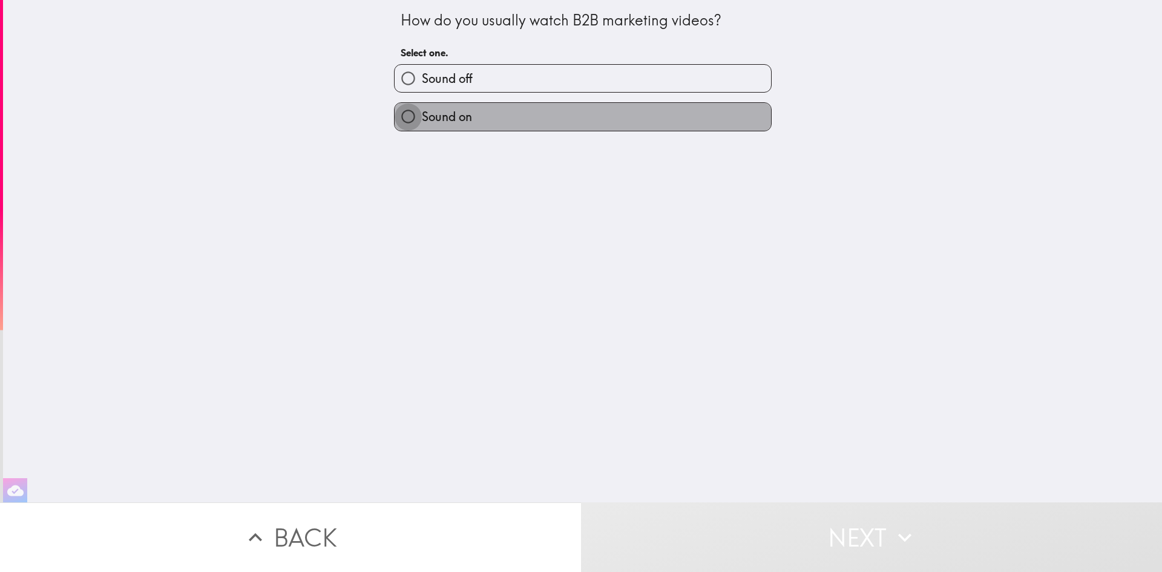
click at [399, 114] on input "Sound on" at bounding box center [407, 116] width 27 height 27
radio input "true"
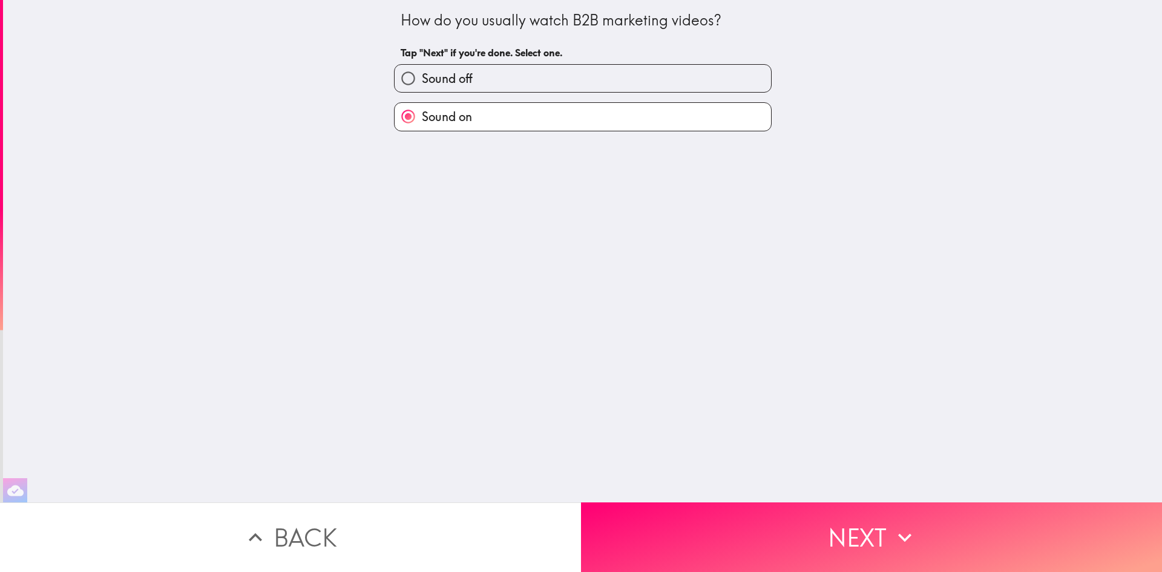
click at [832, 524] on button "Next" at bounding box center [871, 537] width 581 height 70
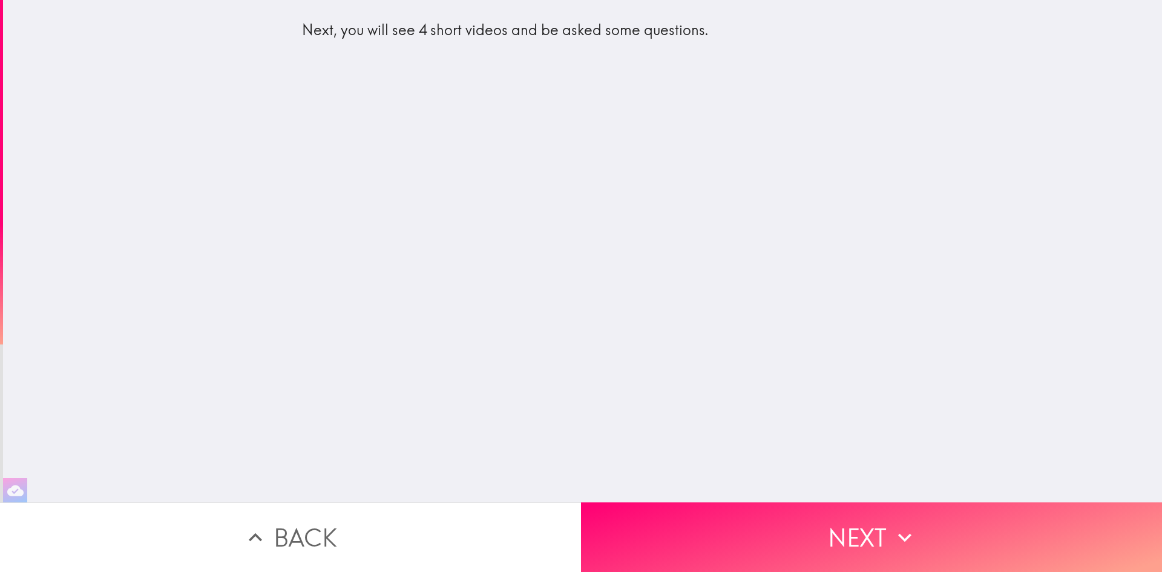
click at [821, 512] on button "Next" at bounding box center [871, 537] width 581 height 70
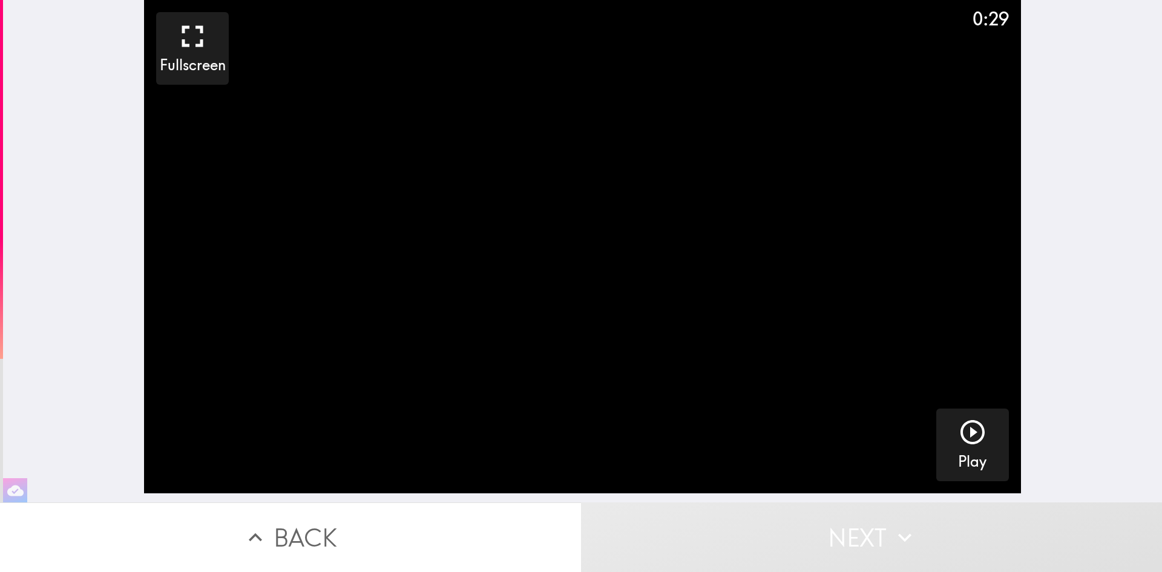
click at [966, 433] on icon "button" at bounding box center [972, 432] width 24 height 24
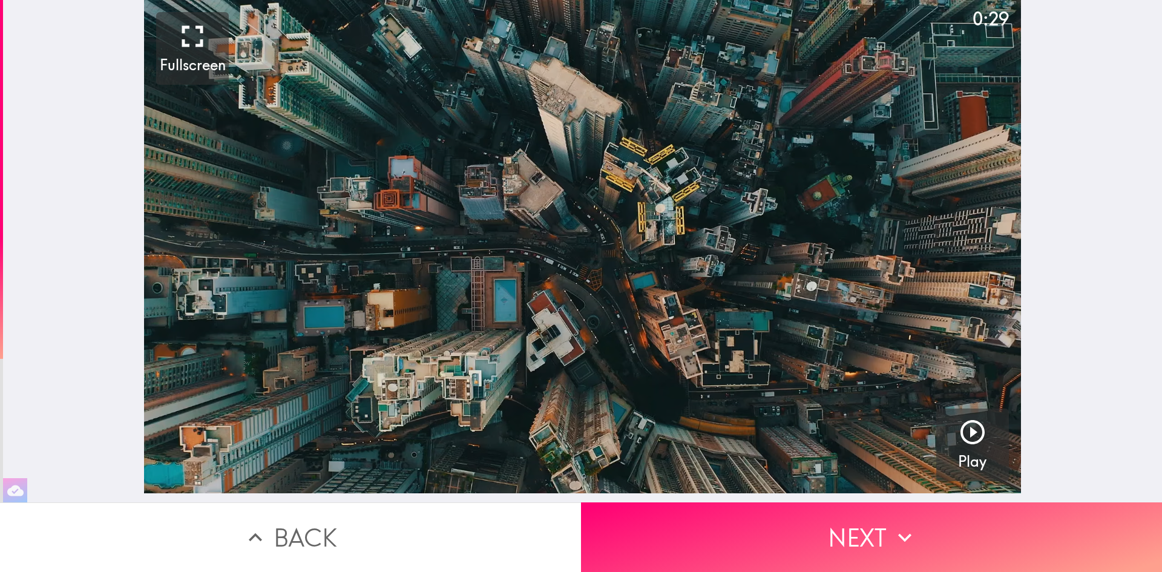
click at [858, 531] on button "Next" at bounding box center [871, 537] width 581 height 70
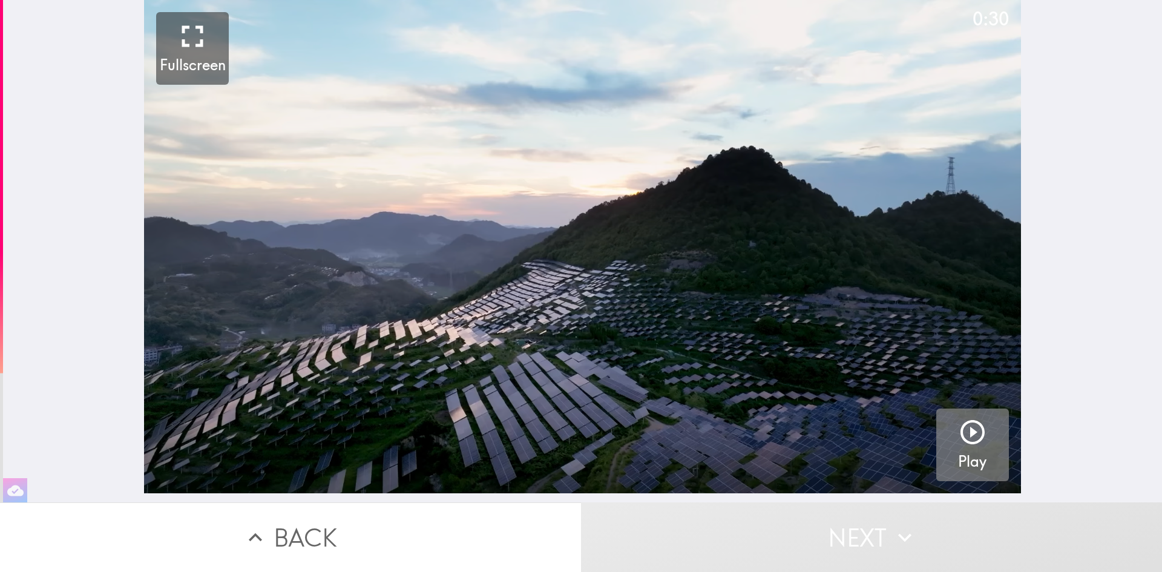
click at [964, 430] on icon "button" at bounding box center [972, 432] width 24 height 24
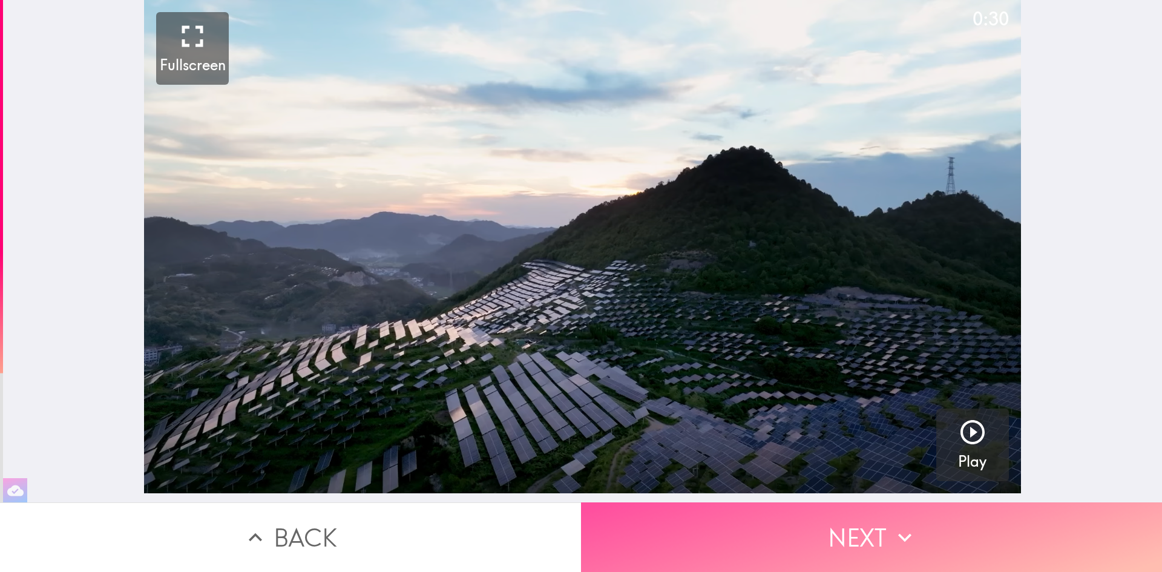
click at [877, 526] on button "Next" at bounding box center [871, 537] width 581 height 70
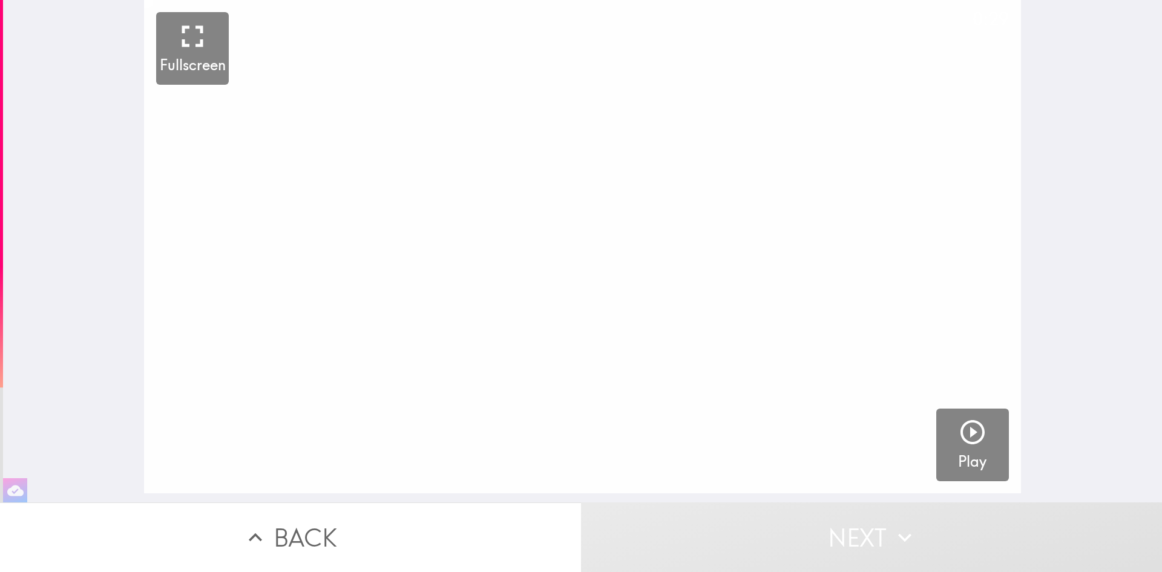
click at [968, 437] on icon "button" at bounding box center [972, 431] width 29 height 29
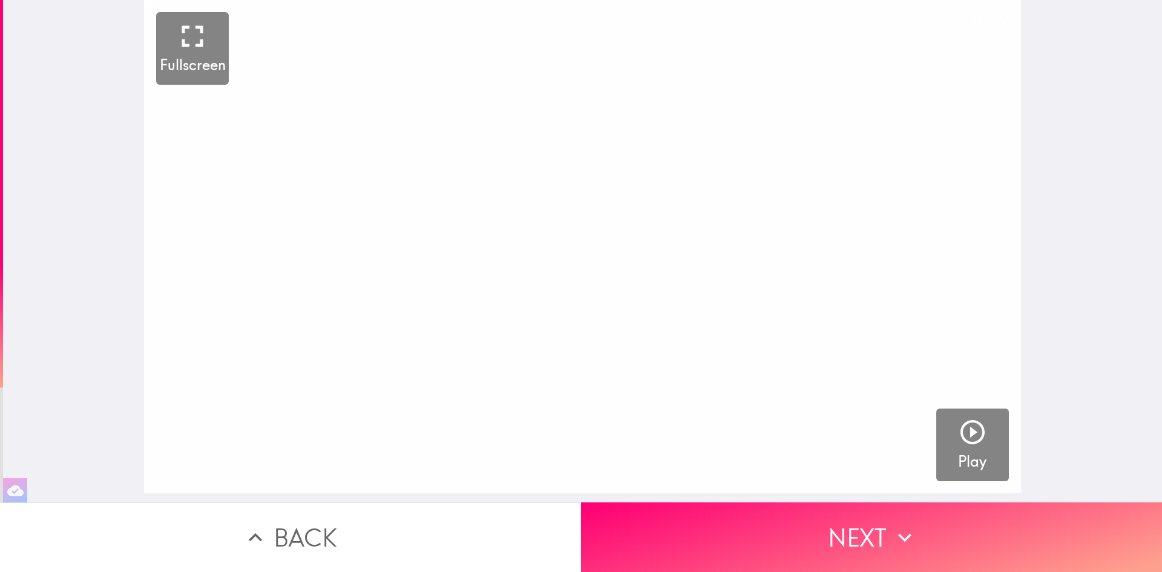
click at [892, 531] on icon "button" at bounding box center [904, 537] width 27 height 27
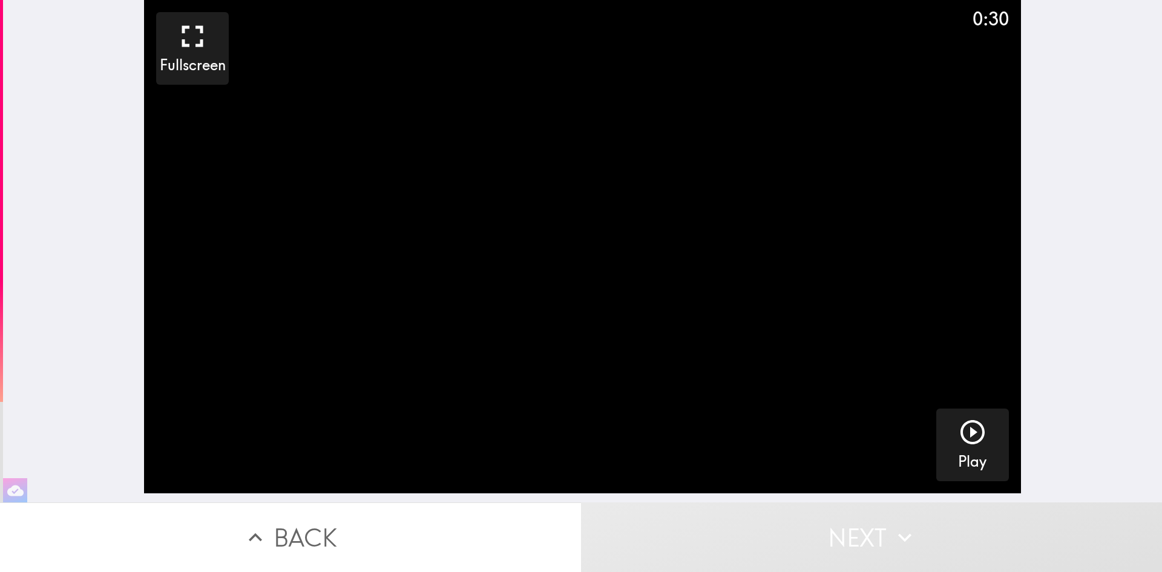
click at [964, 439] on icon "button" at bounding box center [972, 431] width 29 height 29
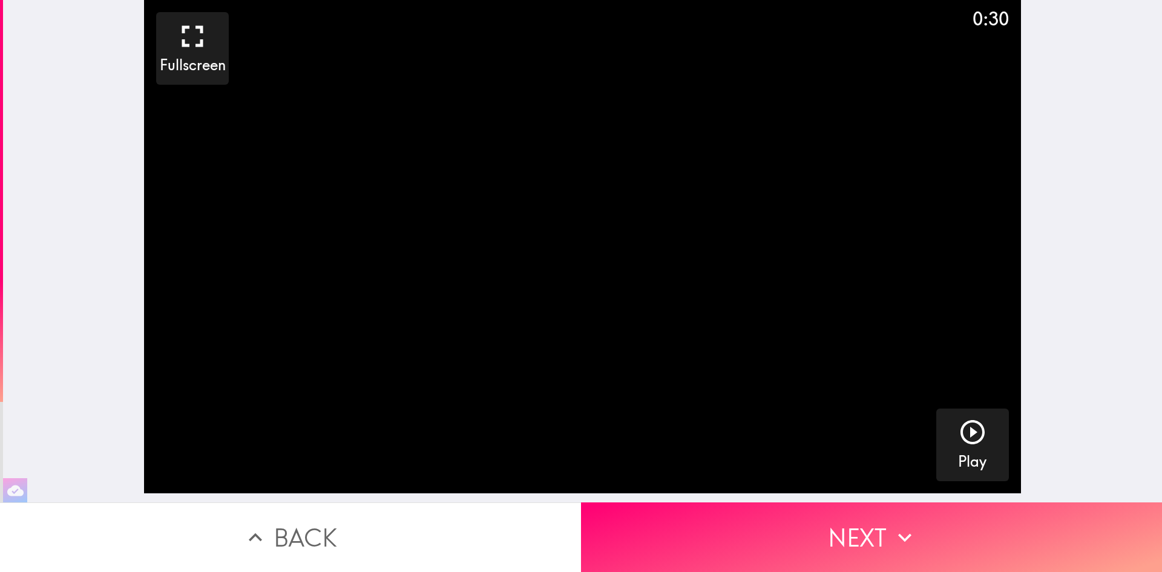
click at [840, 537] on button "Next" at bounding box center [871, 537] width 581 height 70
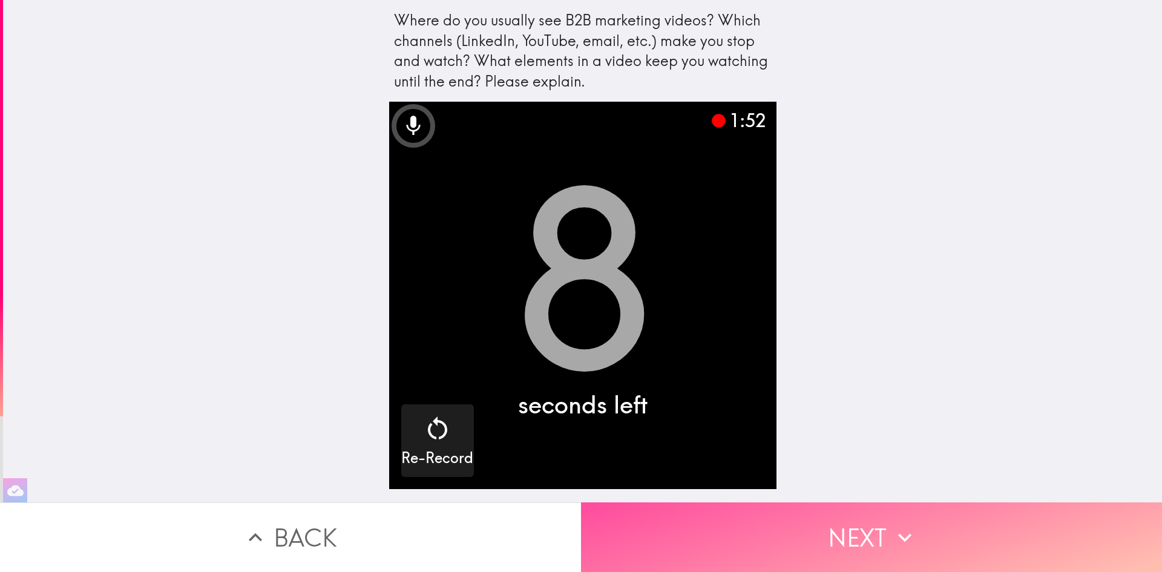
click at [817, 528] on button "Next" at bounding box center [871, 537] width 581 height 70
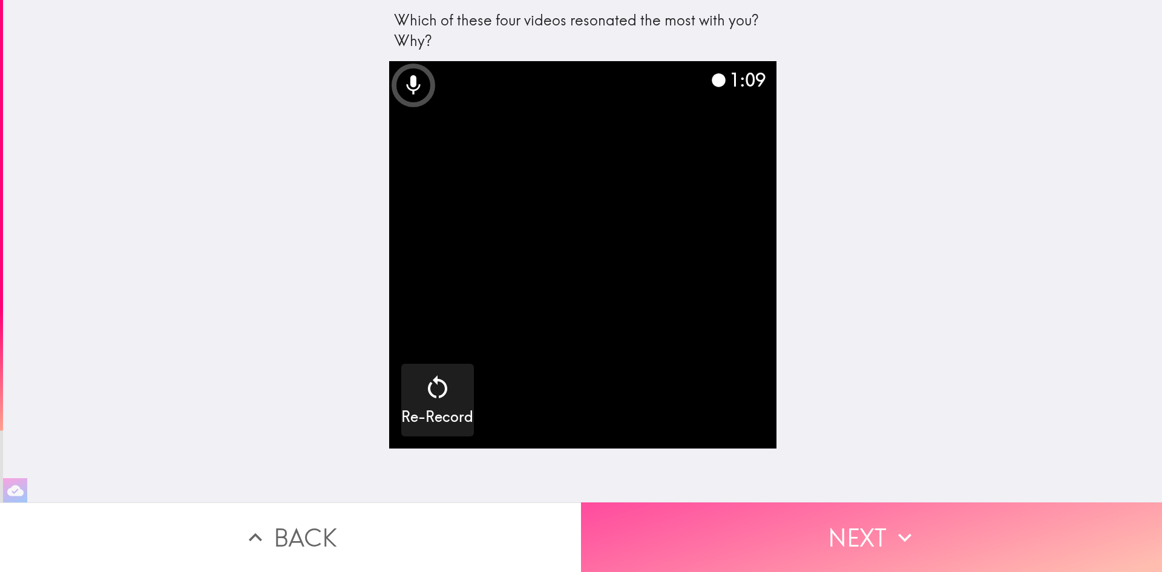
click at [828, 521] on button "Next" at bounding box center [871, 537] width 581 height 70
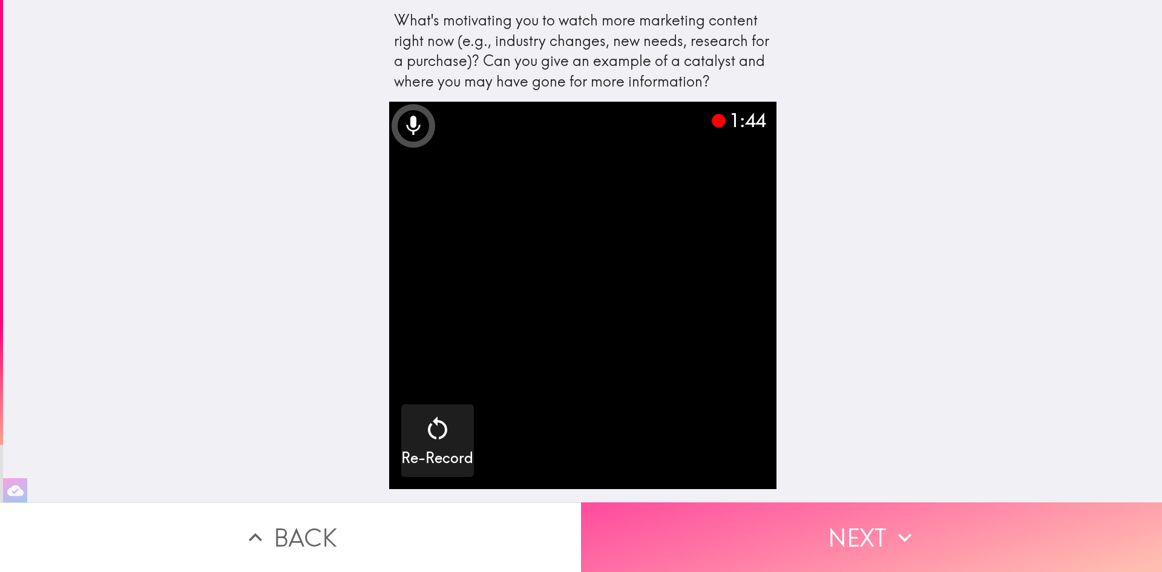
click at [821, 524] on button "Next" at bounding box center [871, 537] width 581 height 70
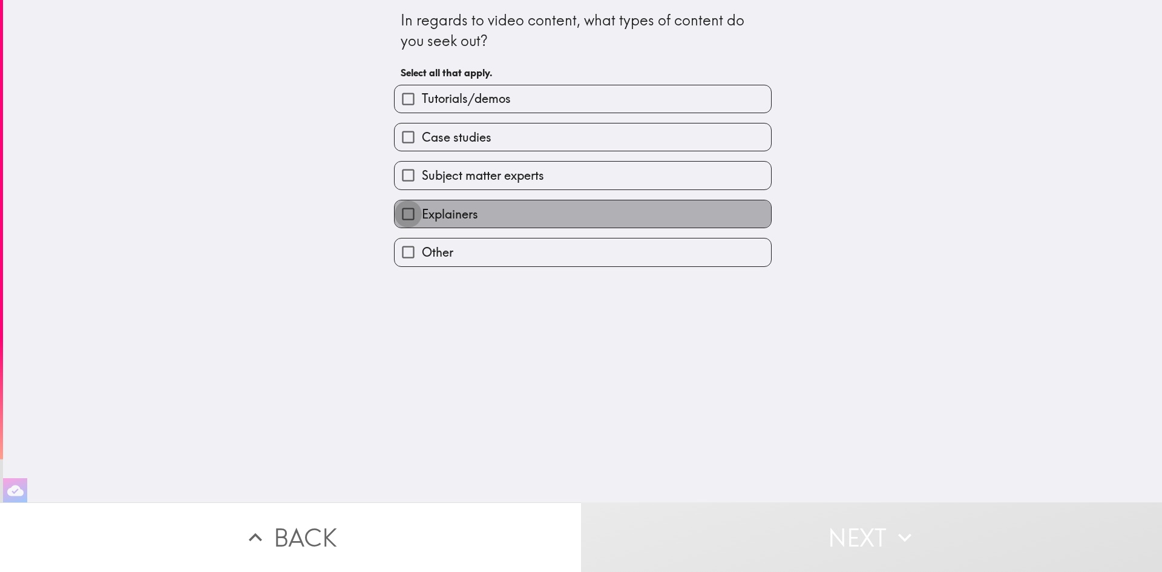
click at [396, 215] on input "Explainers" at bounding box center [407, 213] width 27 height 27
checkbox input "true"
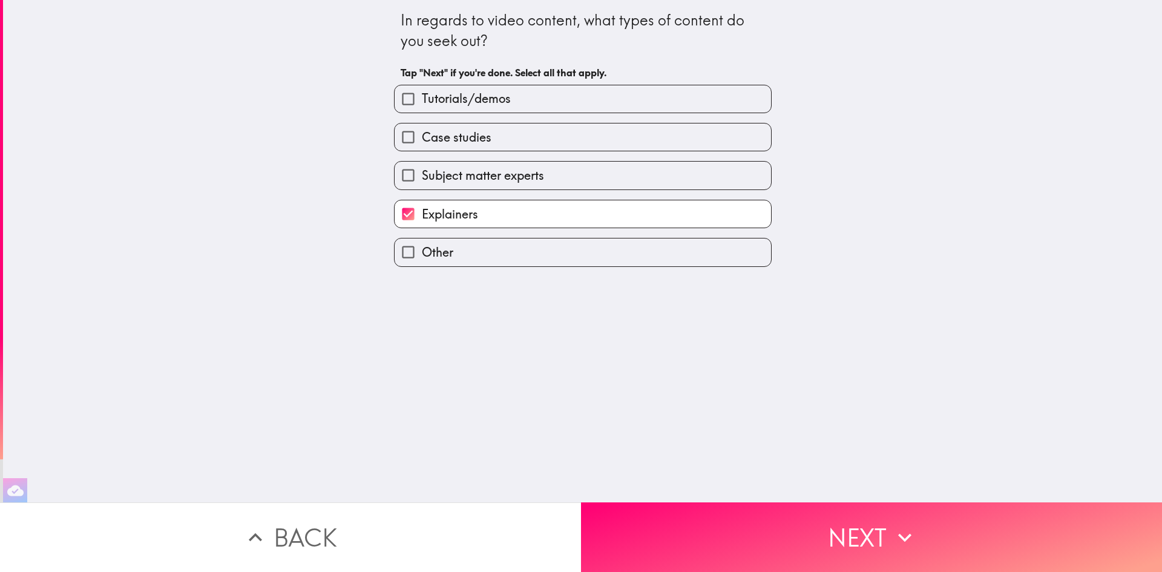
click at [396, 100] on input "Tutorials/demos" at bounding box center [407, 98] width 27 height 27
checkbox input "true"
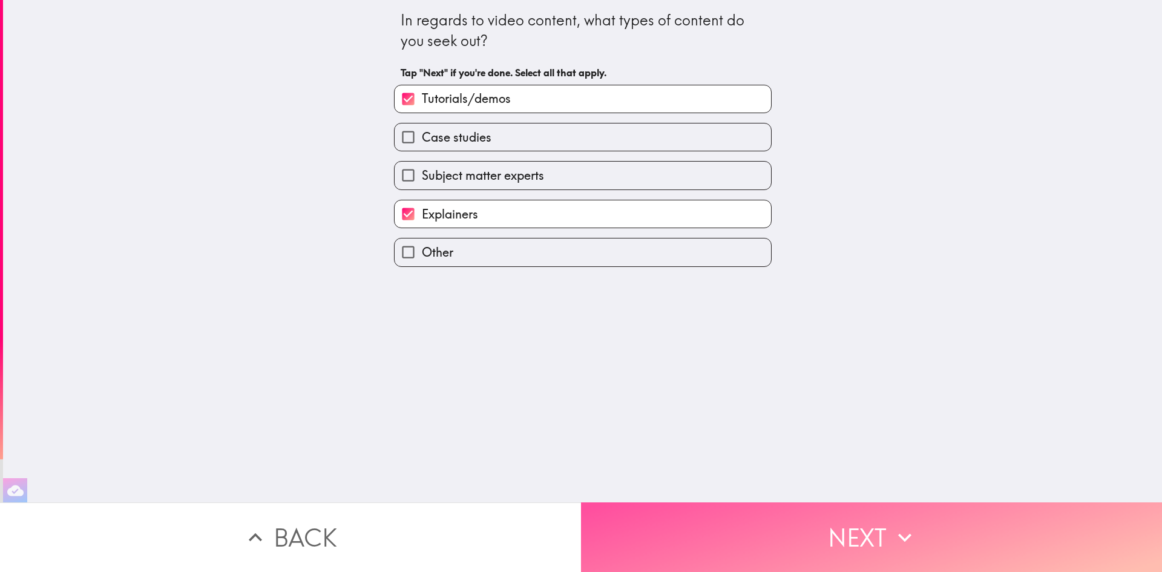
click at [838, 524] on button "Next" at bounding box center [871, 537] width 581 height 70
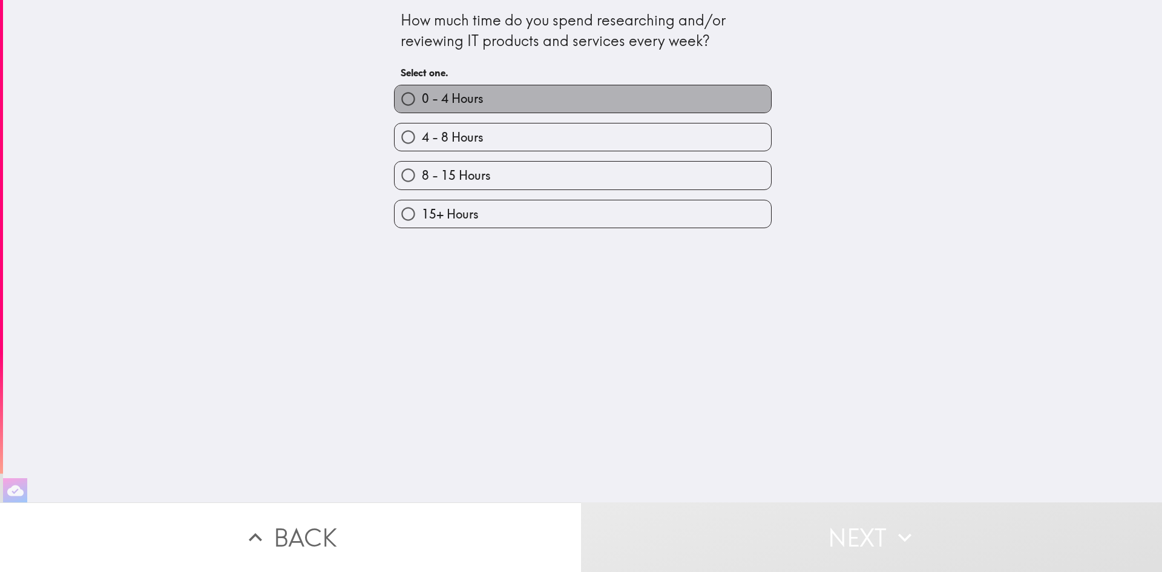
click at [457, 99] on span "0 - 4 Hours" at bounding box center [453, 98] width 62 height 17
click at [422, 99] on input "0 - 4 Hours" at bounding box center [407, 98] width 27 height 27
radio input "true"
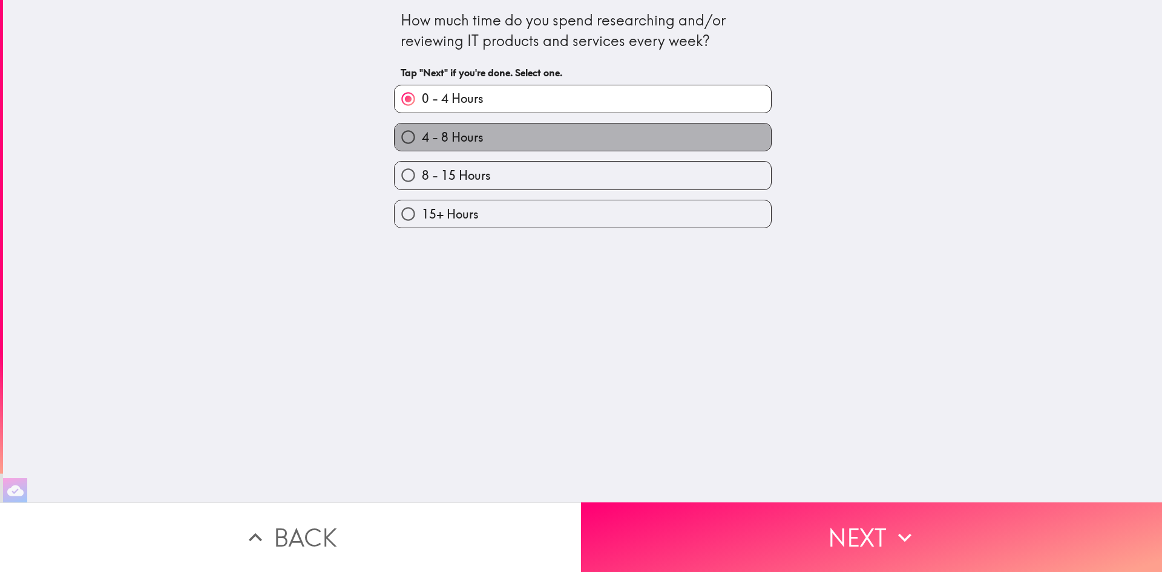
click at [464, 134] on span "4 - 8 Hours" at bounding box center [453, 137] width 62 height 17
click at [422, 134] on input "4 - 8 Hours" at bounding box center [407, 136] width 27 height 27
radio input "true"
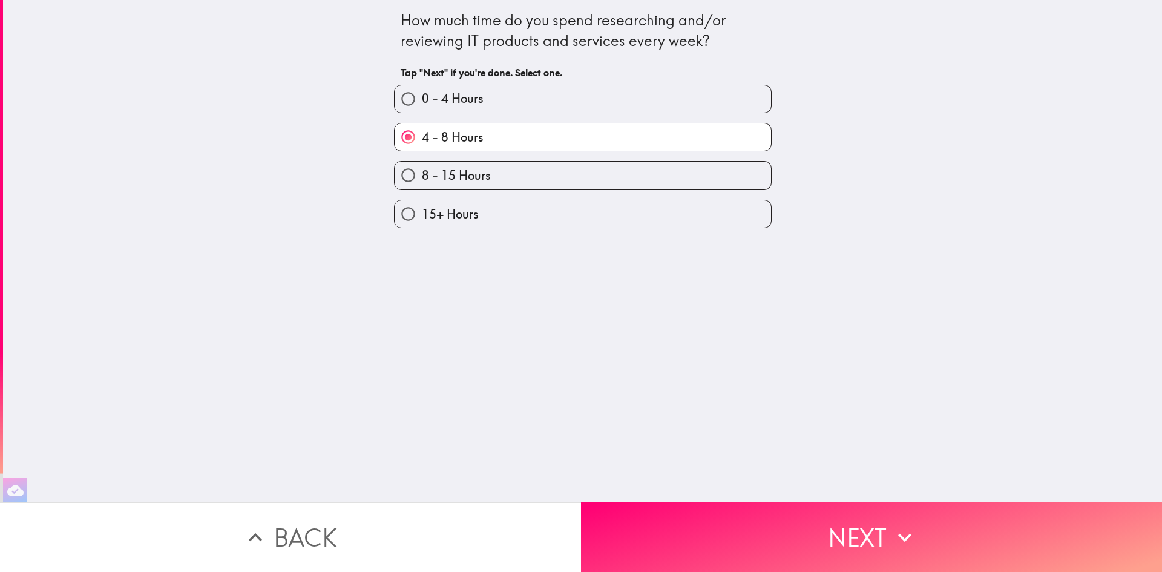
click at [466, 105] on span "0 - 4 Hours" at bounding box center [453, 98] width 62 height 17
click at [422, 105] on input "0 - 4 Hours" at bounding box center [407, 98] width 27 height 27
radio input "true"
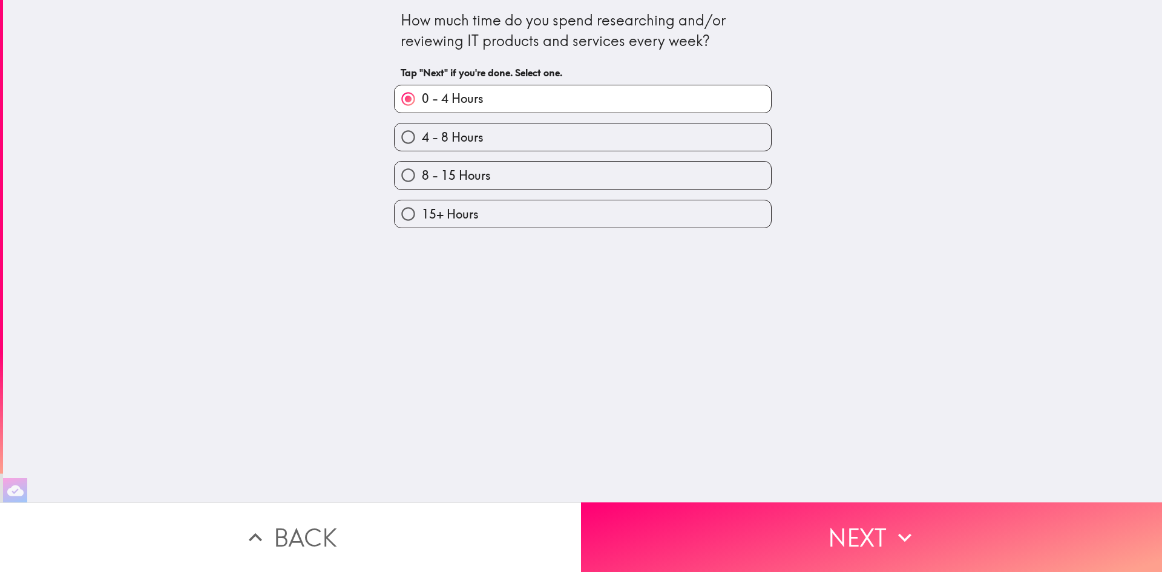
click at [862, 533] on button "Next" at bounding box center [871, 537] width 581 height 70
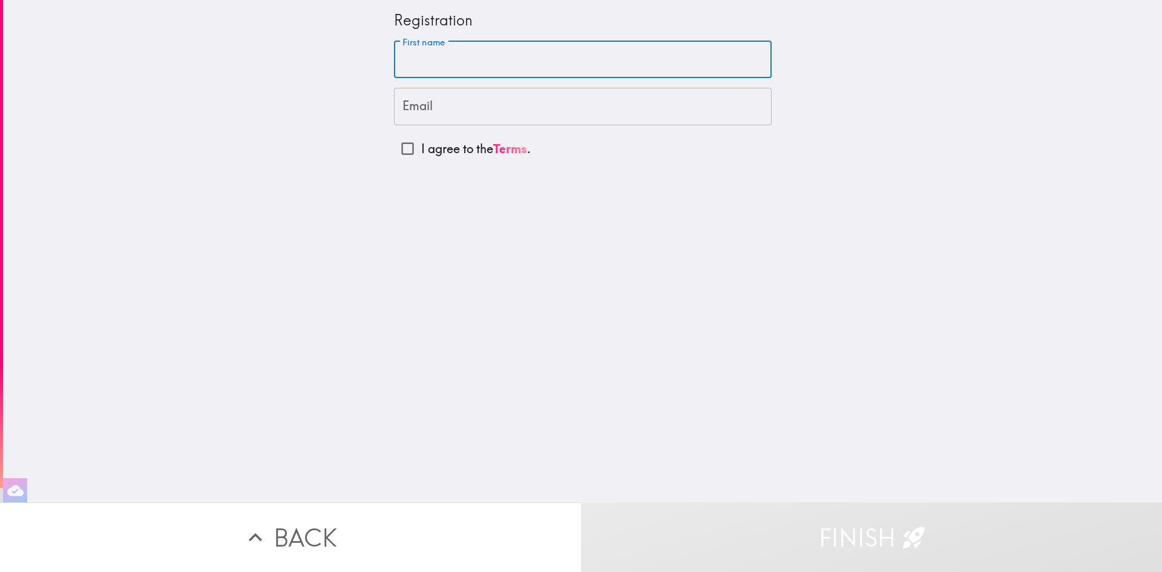
click at [466, 61] on input "First name" at bounding box center [582, 60] width 377 height 38
type input "[PERSON_NAME]"
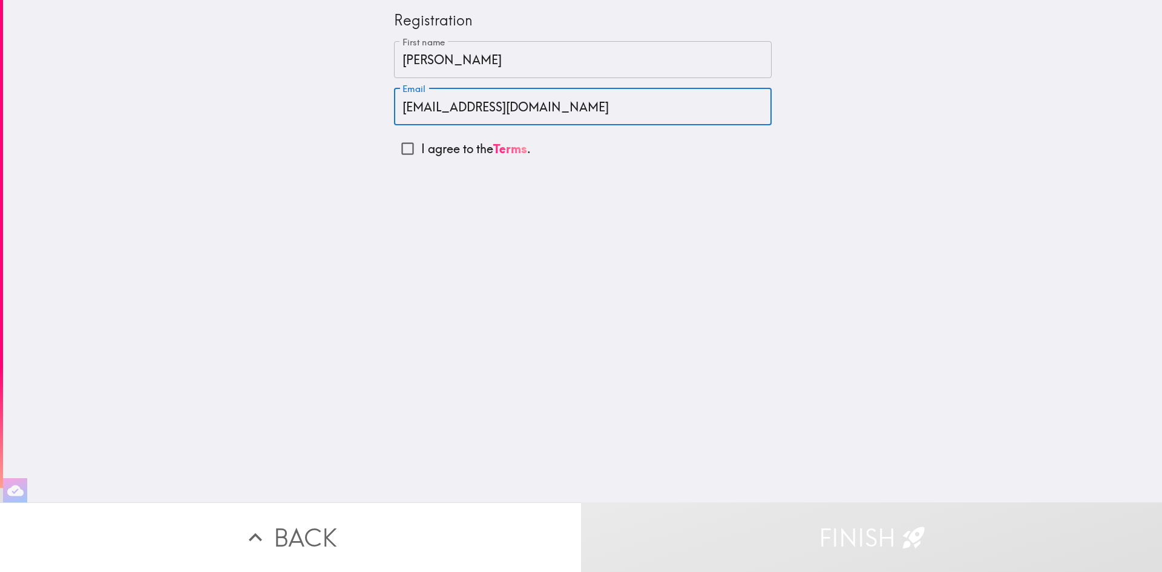
type input "[EMAIL_ADDRESS][DOMAIN_NAME]"
click at [401, 146] on input "I agree to the Terms ." at bounding box center [407, 148] width 27 height 27
checkbox input "true"
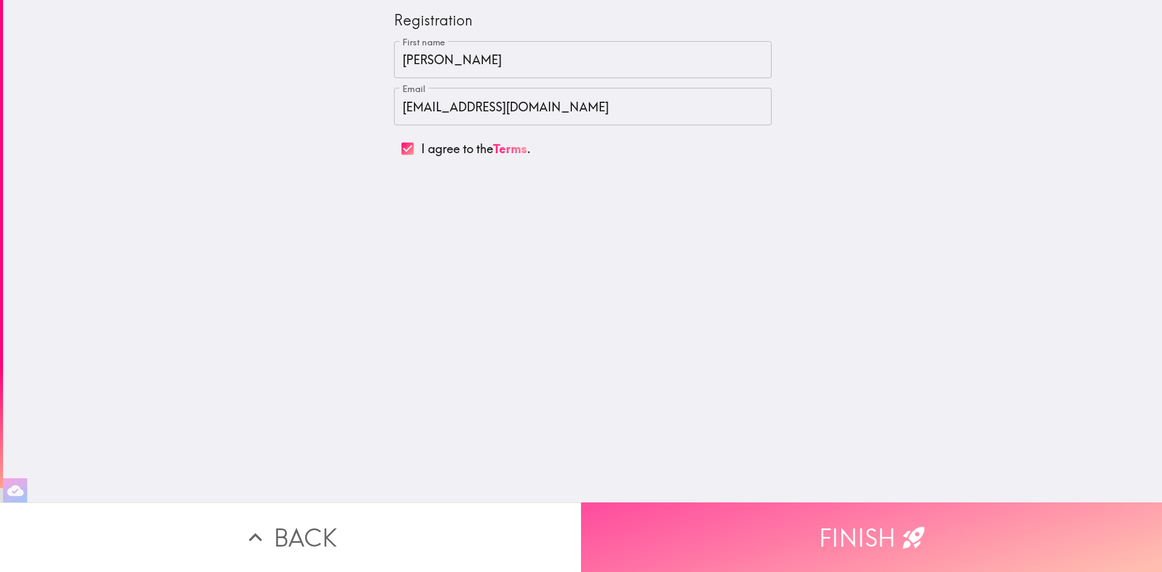
click at [850, 528] on button "Finish" at bounding box center [871, 537] width 581 height 70
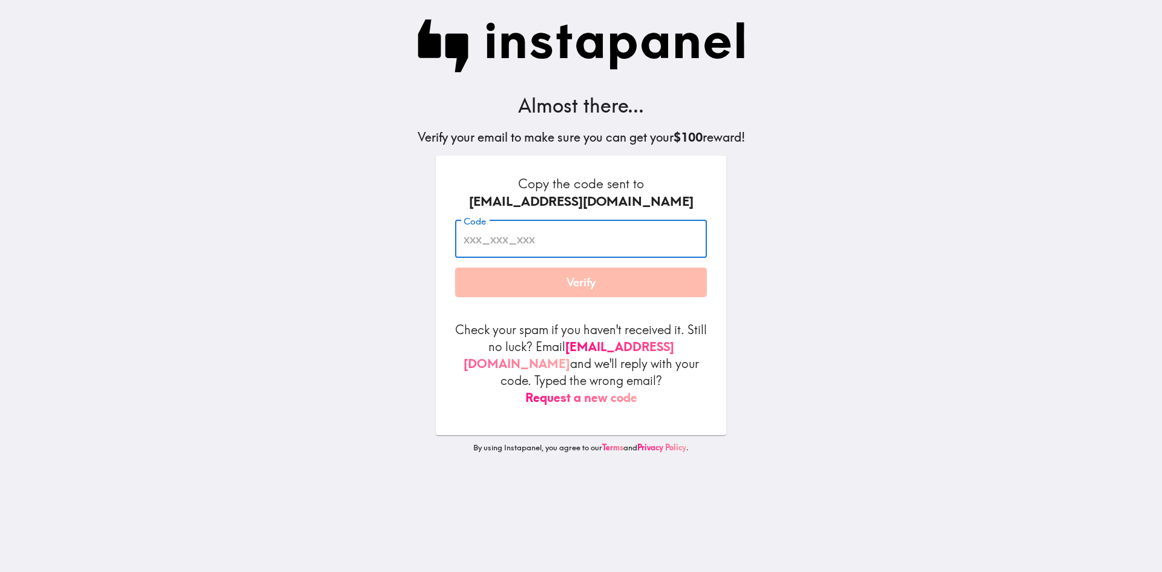
click at [531, 247] on input "Code" at bounding box center [581, 239] width 252 height 38
paste input "8ie_jE7_EHg"
type input "8ie_jE7_EHg"
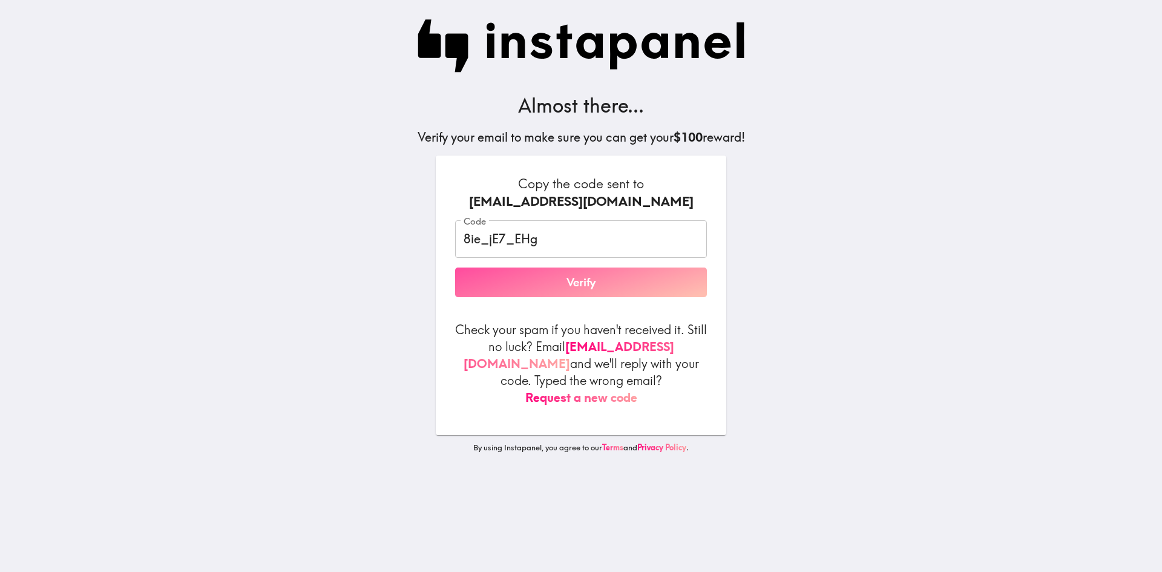
click at [581, 287] on button "Verify" at bounding box center [581, 282] width 252 height 30
